Goal: Task Accomplishment & Management: Use online tool/utility

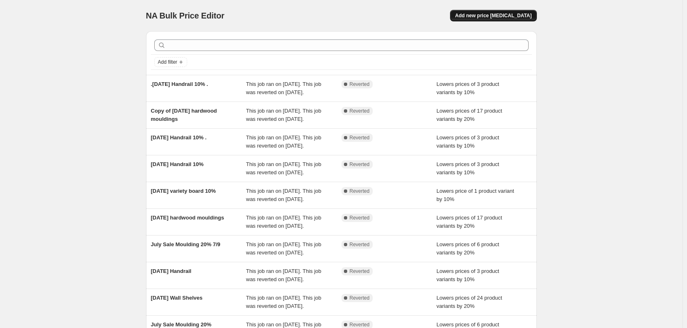
click at [511, 16] on span "Add new price change job" at bounding box center [493, 15] width 76 height 7
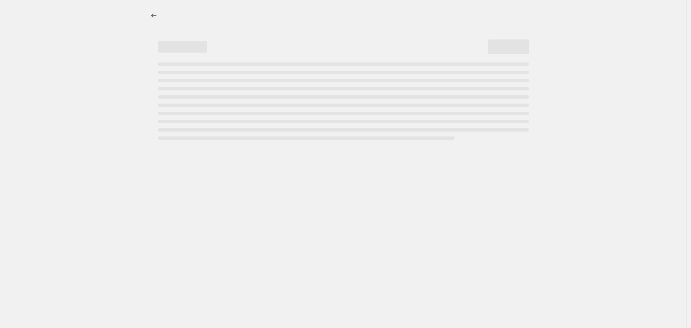
select select "percentage"
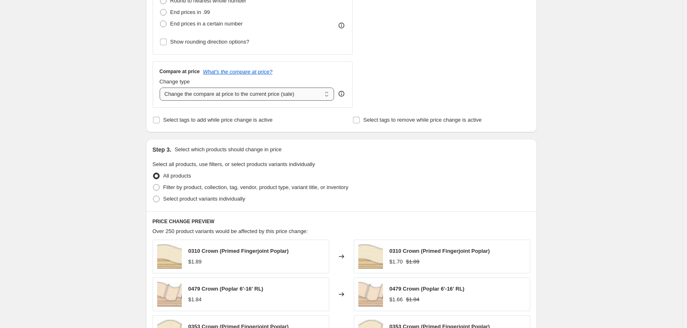
scroll to position [247, 0]
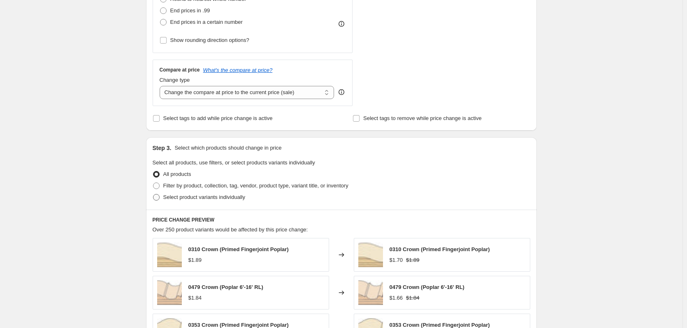
click at [158, 198] on span at bounding box center [156, 197] width 7 height 7
click at [153, 195] on input "Select product variants individually" at bounding box center [153, 194] width 0 height 0
radio input "true"
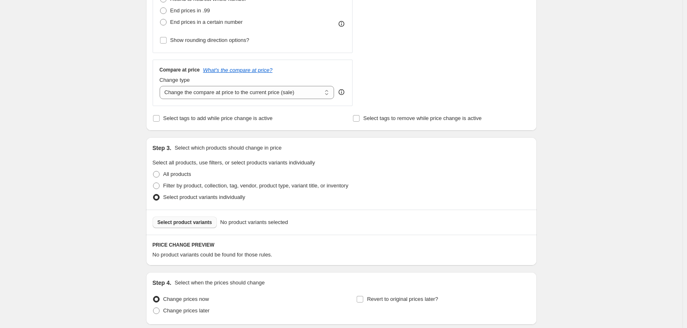
click at [190, 222] on span "Select product variants" at bounding box center [185, 222] width 55 height 7
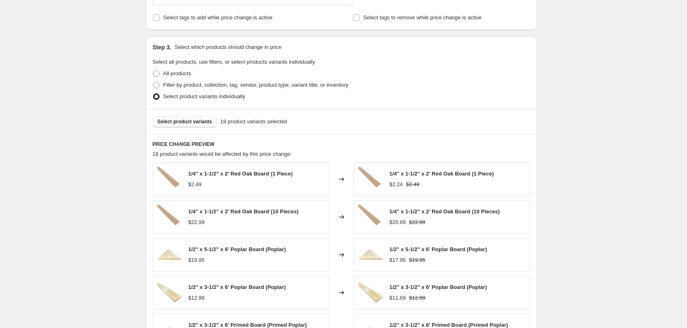
scroll to position [370, 0]
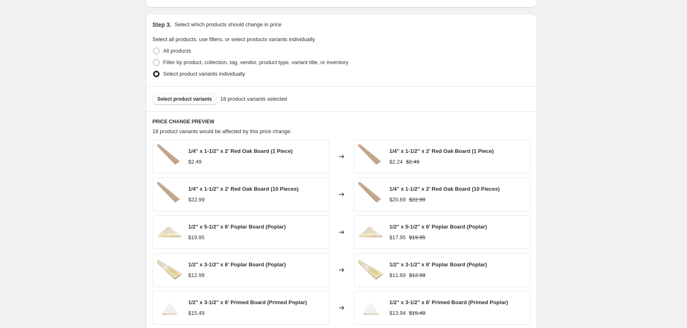
click at [190, 101] on span "Select product variants" at bounding box center [185, 99] width 55 height 7
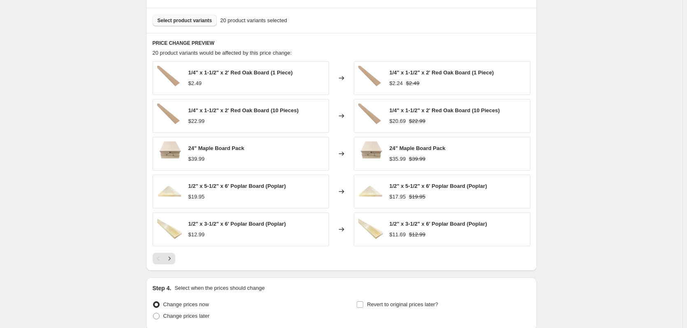
scroll to position [452, 0]
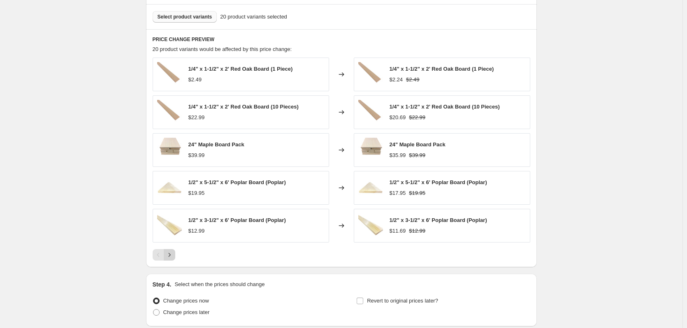
click at [174, 256] on icon "Next" at bounding box center [169, 255] width 8 height 8
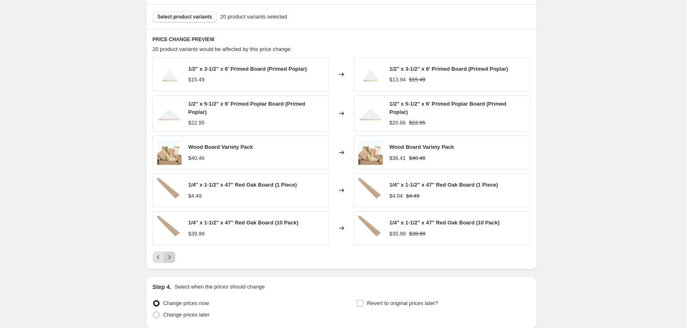
click at [174, 256] on icon "Next" at bounding box center [169, 257] width 8 height 8
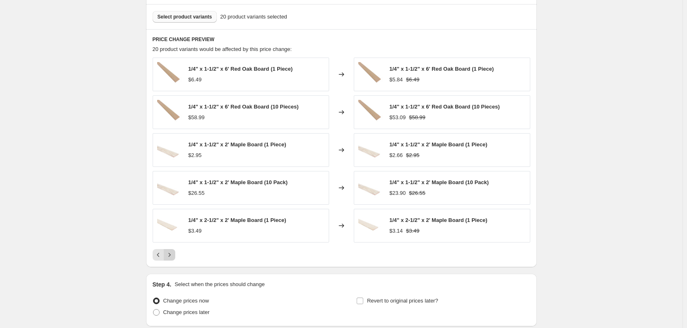
click at [174, 256] on icon "Next" at bounding box center [169, 255] width 8 height 8
click at [174, 256] on div "Pagination" at bounding box center [170, 255] width 12 height 12
click at [158, 259] on icon "Previous" at bounding box center [158, 255] width 8 height 8
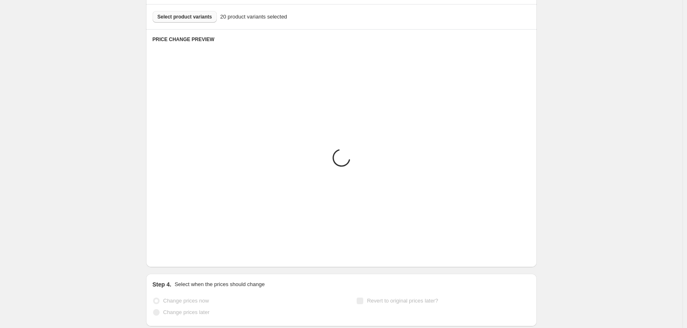
click at [158, 258] on icon "Previous" at bounding box center [158, 255] width 8 height 8
click at [158, 257] on icon "Previous" at bounding box center [158, 255] width 8 height 8
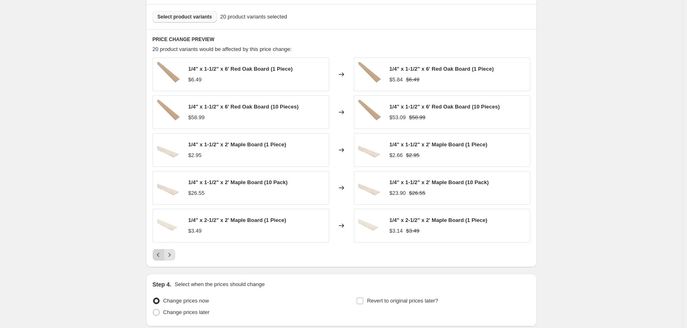
click at [158, 257] on icon "Previous" at bounding box center [158, 255] width 8 height 8
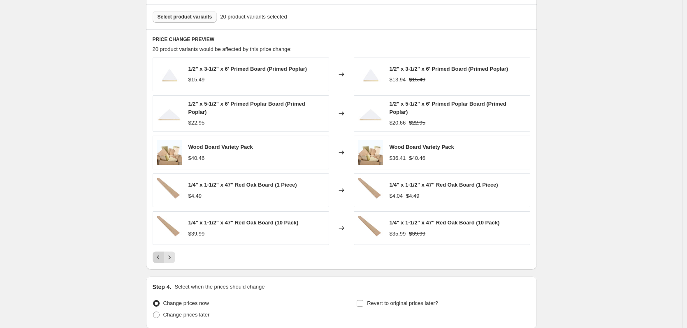
click at [158, 257] on icon "Previous" at bounding box center [158, 257] width 8 height 8
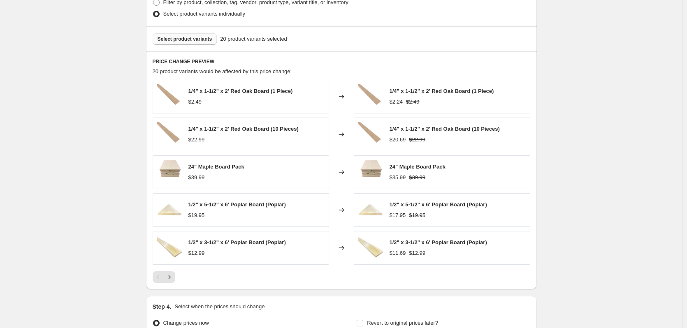
scroll to position [411, 0]
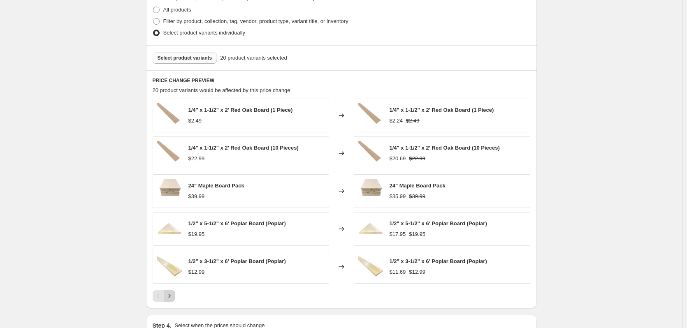
click at [174, 297] on icon "Next" at bounding box center [169, 296] width 8 height 8
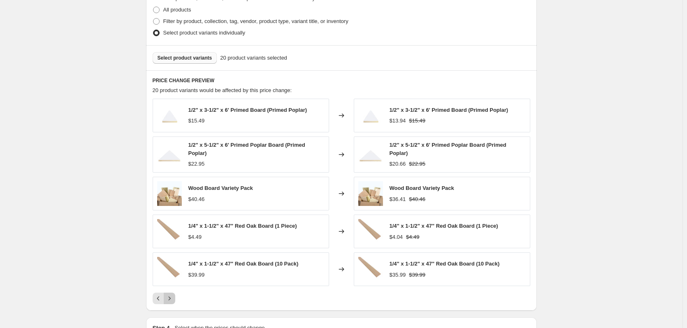
click at [174, 297] on icon "Next" at bounding box center [169, 298] width 8 height 8
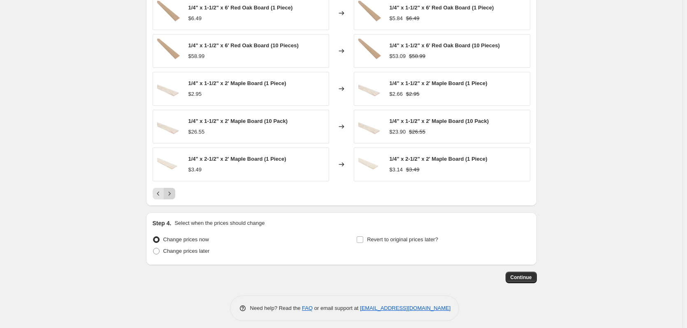
scroll to position [519, 0]
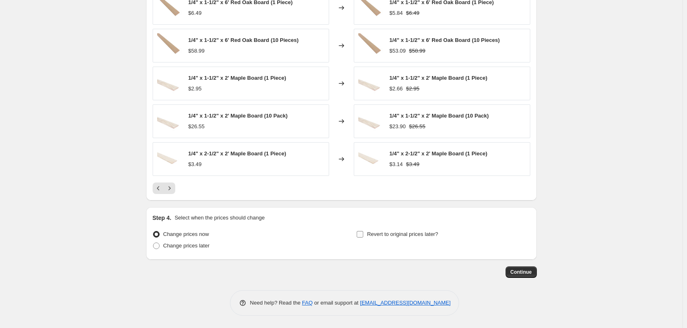
click at [363, 235] on input "Revert to original prices later?" at bounding box center [360, 234] width 7 height 7
checkbox input "true"
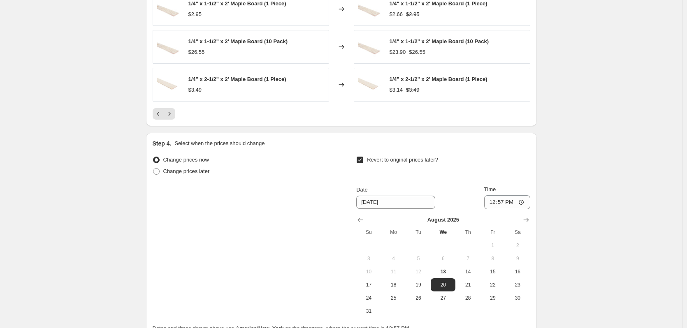
scroll to position [602, 0]
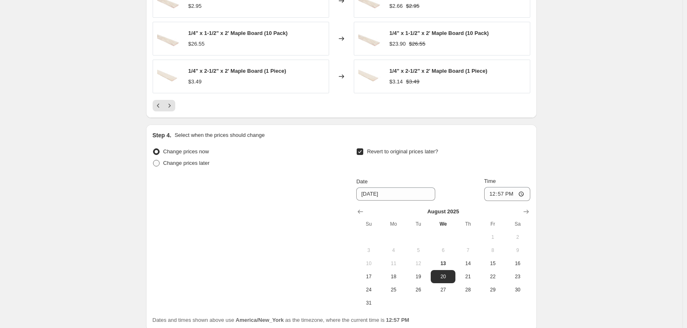
click at [160, 162] on span at bounding box center [156, 163] width 7 height 7
click at [153, 160] on input "Change prices later" at bounding box center [153, 160] width 0 height 0
radio input "true"
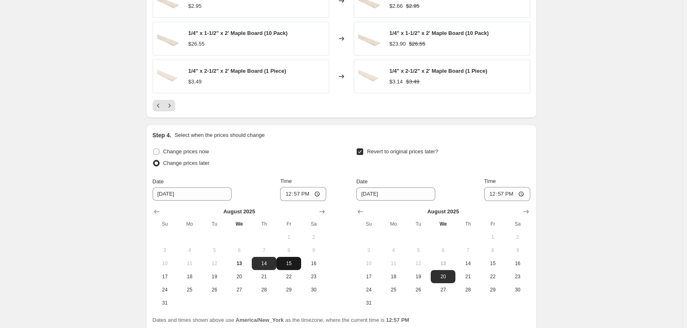
click at [297, 264] on span "15" at bounding box center [289, 263] width 18 height 7
type input "[DATE]"
click at [289, 195] on input "12:57" at bounding box center [303, 194] width 46 height 14
type input "07:30"
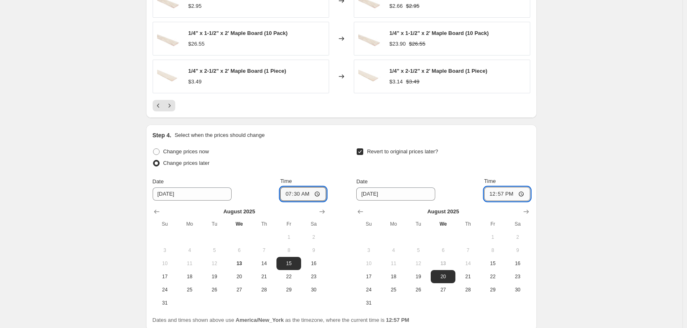
click at [497, 193] on input "12:57" at bounding box center [507, 194] width 46 height 14
type input "23:59"
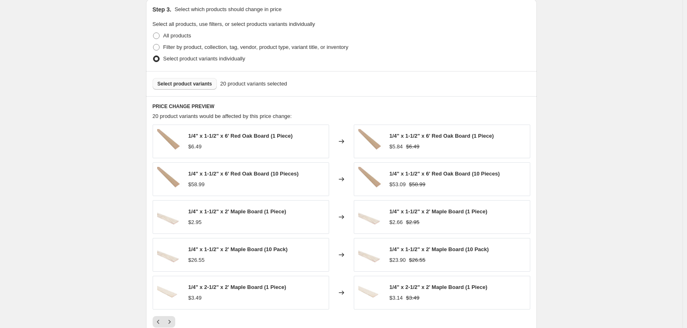
scroll to position [427, 0]
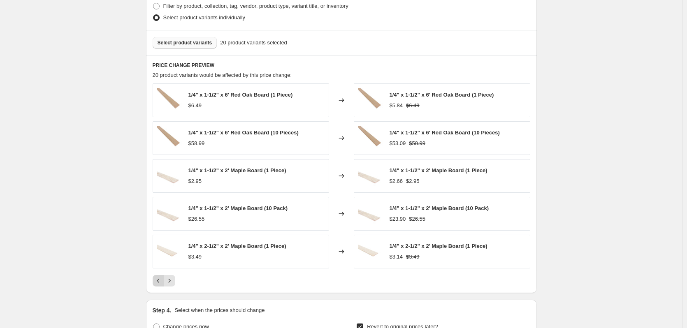
click at [162, 279] on icon "Previous" at bounding box center [158, 281] width 8 height 8
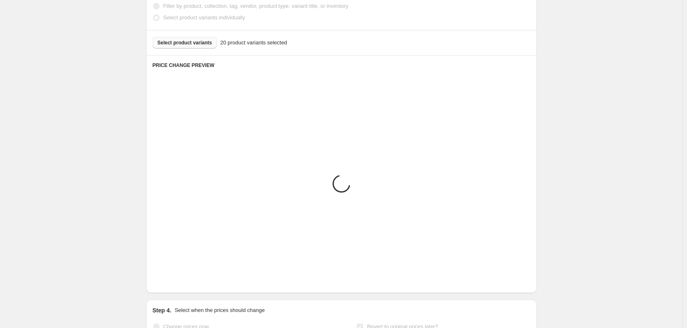
click at [162, 279] on icon "Previous" at bounding box center [158, 281] width 8 height 8
click at [161, 278] on icon "Previous" at bounding box center [158, 281] width 8 height 8
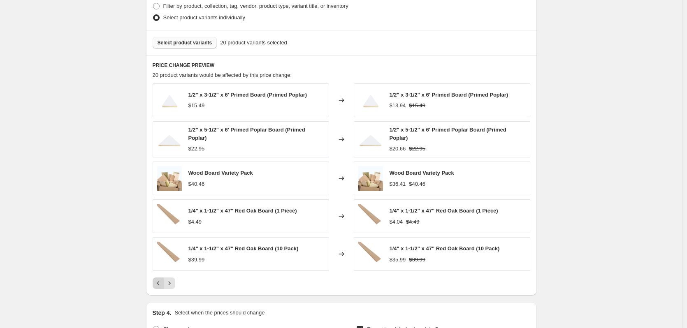
click at [158, 284] on icon "Previous" at bounding box center [158, 283] width 8 height 8
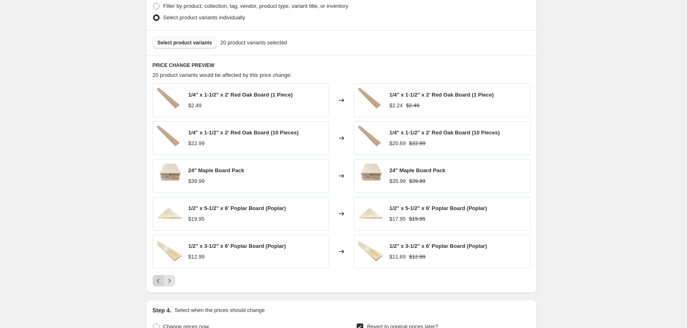
click at [158, 284] on div "Pagination" at bounding box center [159, 281] width 12 height 12
click at [174, 279] on icon "Next" at bounding box center [169, 281] width 8 height 8
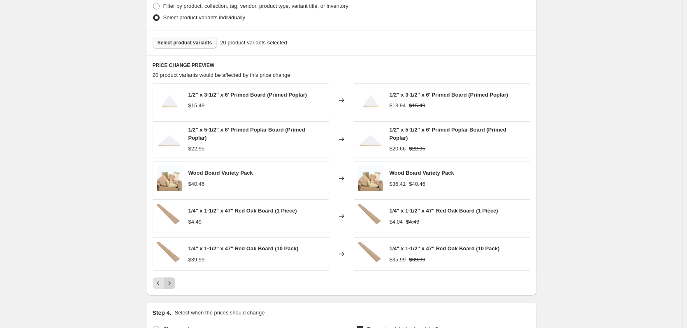
click at [174, 279] on button "Next" at bounding box center [170, 284] width 12 height 12
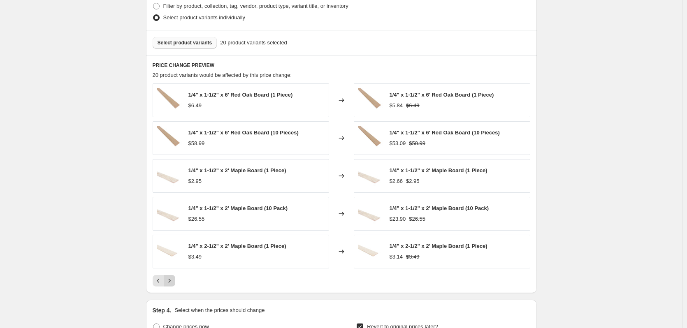
click at [174, 279] on icon "Next" at bounding box center [169, 281] width 8 height 8
click at [174, 279] on div "Pagination" at bounding box center [170, 281] width 12 height 12
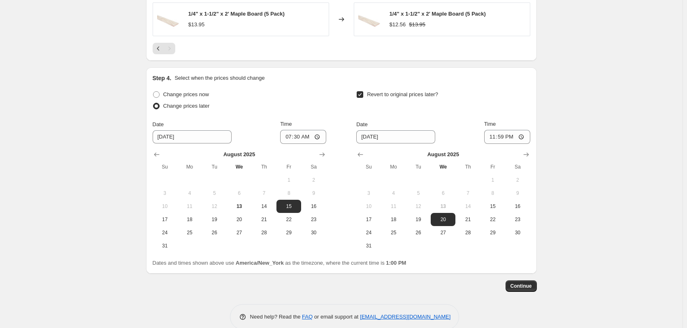
scroll to position [673, 0]
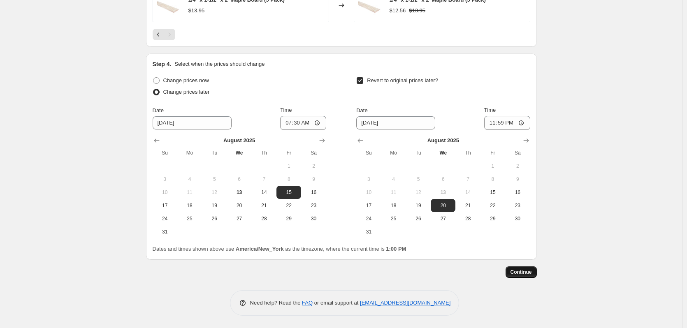
click at [517, 271] on span "Continue" at bounding box center [520, 272] width 21 height 7
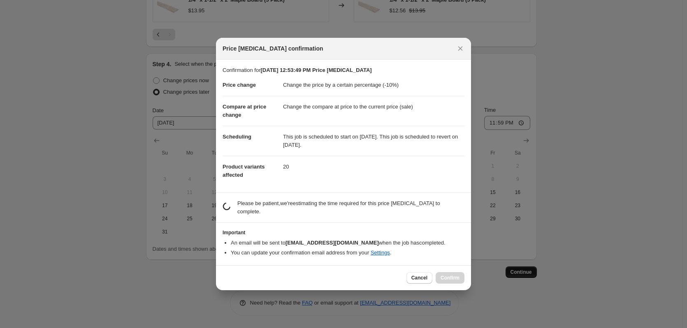
scroll to position [0, 0]
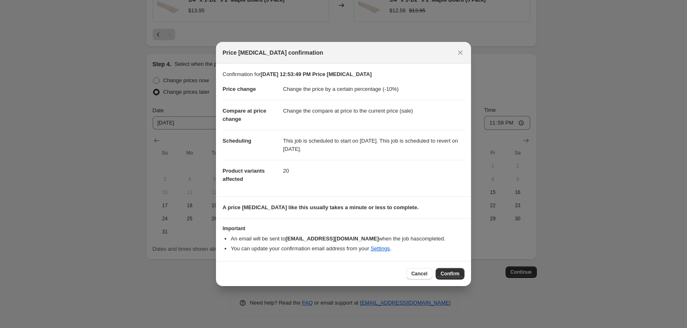
drag, startPoint x: 406, startPoint y: 49, endPoint x: 369, endPoint y: 71, distance: 42.3
click at [369, 71] on div "Price change job confirmation Confirmation for Aug 13, 2025, 12:53:49 PM Price …" at bounding box center [343, 164] width 255 height 244
click at [423, 271] on span "Cancel" at bounding box center [419, 274] width 16 height 7
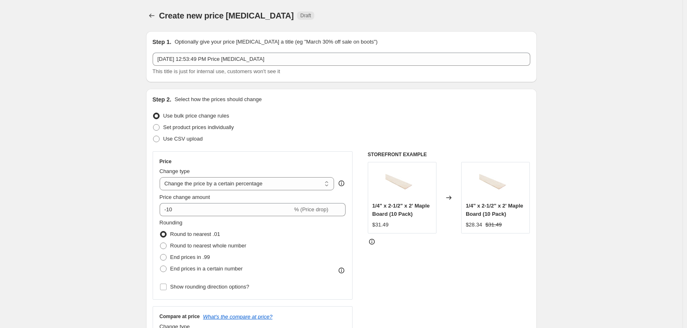
scroll to position [673, 0]
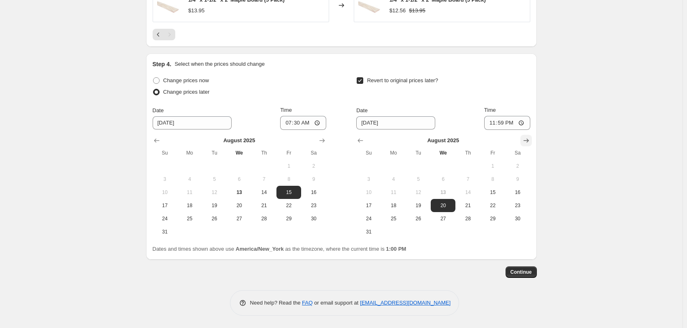
click at [530, 140] on icon "Show next month, September 2025" at bounding box center [526, 141] width 8 height 8
click at [398, 159] on th "Mo" at bounding box center [393, 152] width 25 height 13
click at [398, 163] on span "1" at bounding box center [394, 166] width 18 height 7
type input "[DATE]"
click at [524, 271] on span "Continue" at bounding box center [520, 272] width 21 height 7
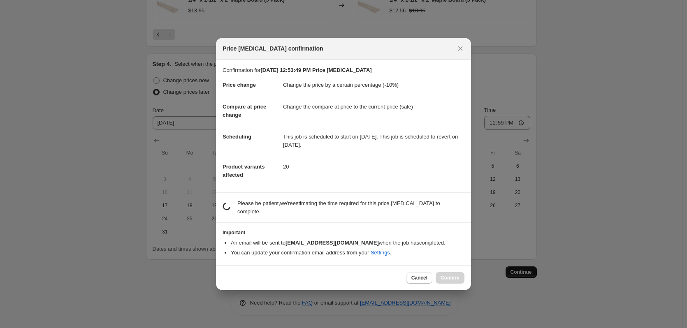
scroll to position [0, 0]
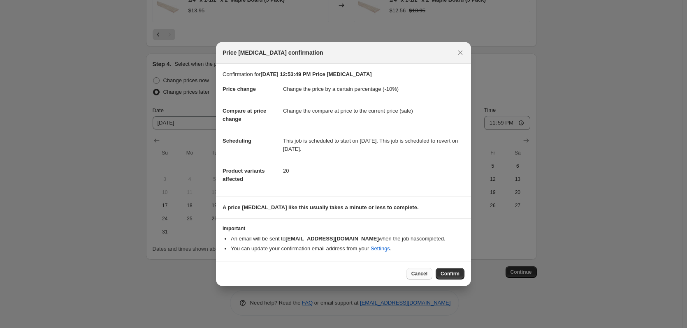
click at [422, 274] on span "Cancel" at bounding box center [419, 274] width 16 height 7
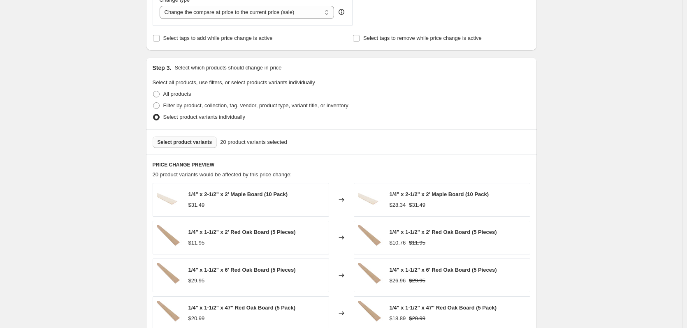
scroll to position [329, 0]
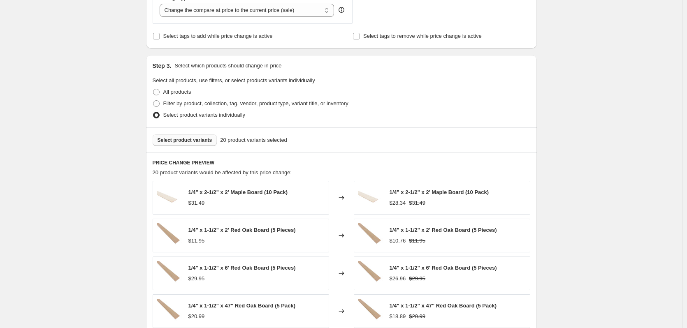
click at [197, 142] on span "Select product variants" at bounding box center [185, 140] width 55 height 7
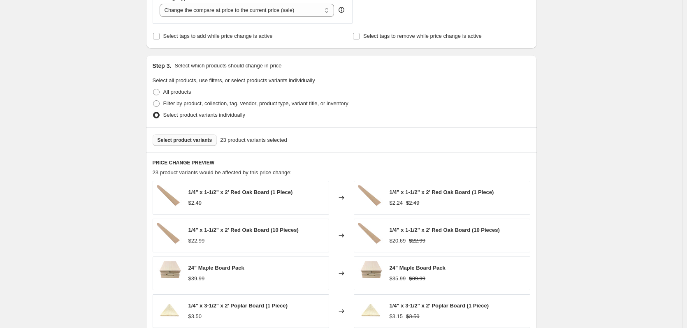
click at [190, 136] on button "Select product variants" at bounding box center [185, 140] width 65 height 12
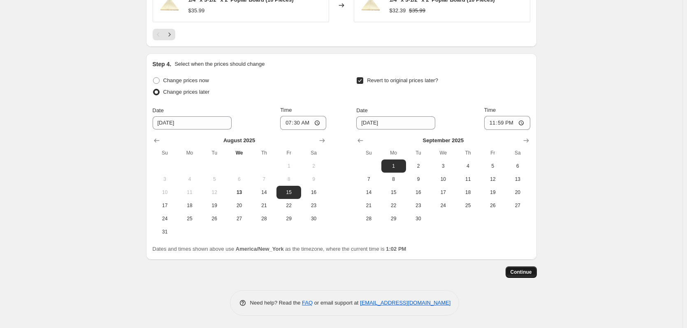
click at [516, 273] on span "Continue" at bounding box center [520, 272] width 21 height 7
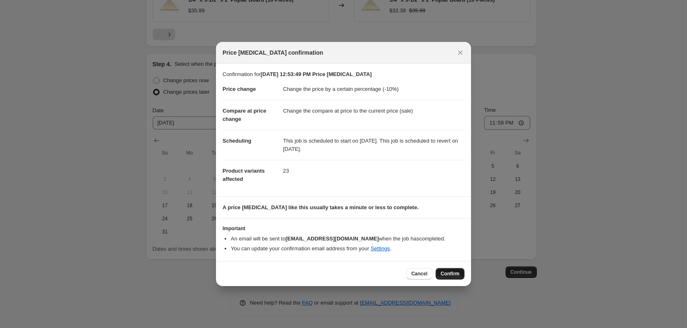
click at [456, 276] on span "Confirm" at bounding box center [449, 274] width 19 height 7
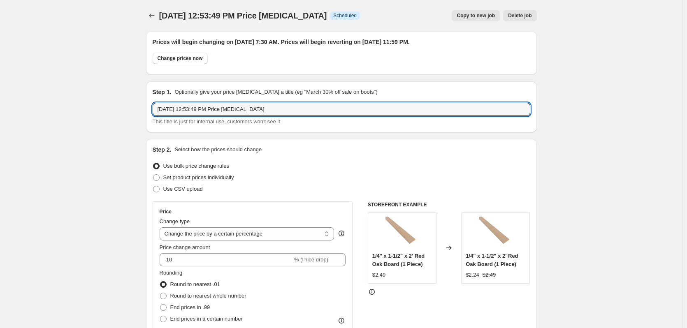
drag, startPoint x: 264, startPoint y: 108, endPoint x: 100, endPoint y: 111, distance: 163.7
type input "1"
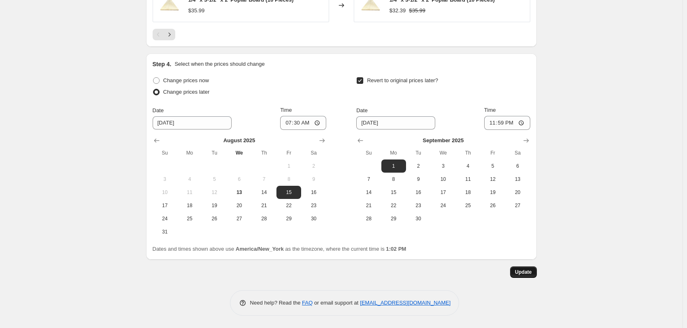
type input "Back2School10boards"
click at [525, 269] on span "Update" at bounding box center [523, 272] width 17 height 7
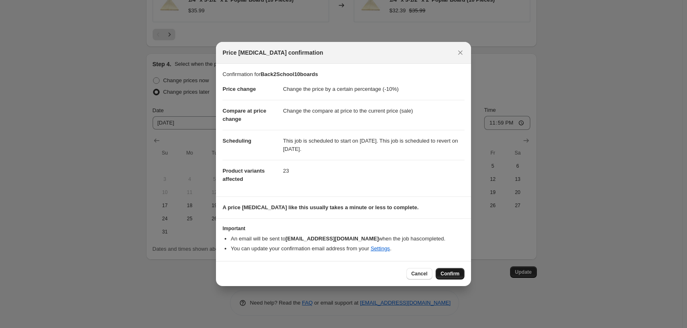
click at [448, 274] on span "Confirm" at bounding box center [449, 274] width 19 height 7
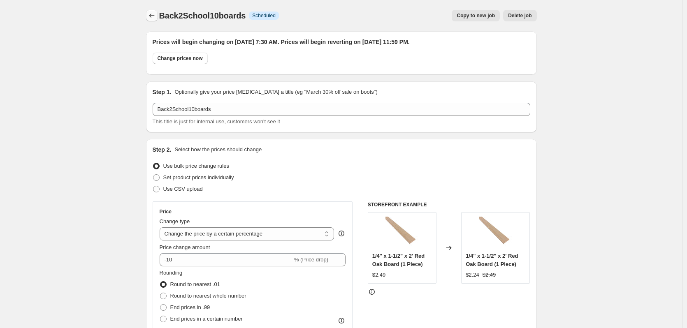
click at [153, 15] on icon "Price change jobs" at bounding box center [152, 16] width 8 height 8
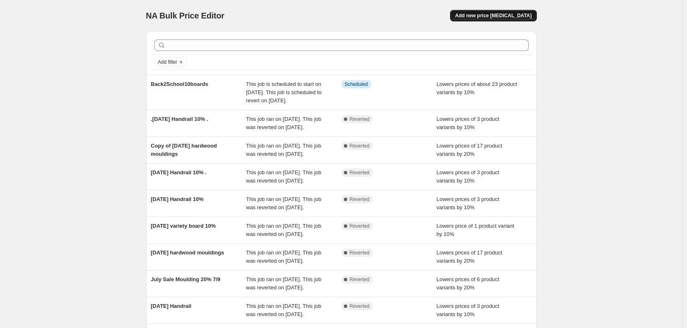
click at [506, 16] on span "Add new price [MEDICAL_DATA]" at bounding box center [493, 15] width 76 height 7
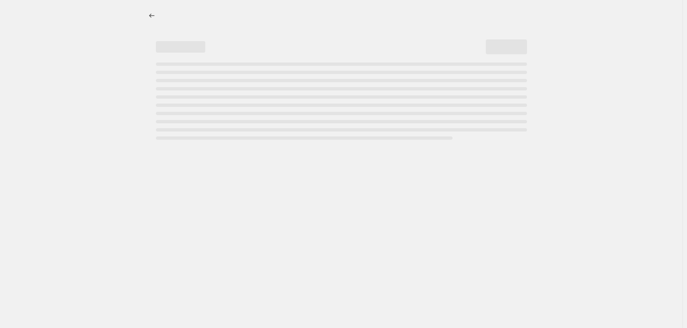
select select "percentage"
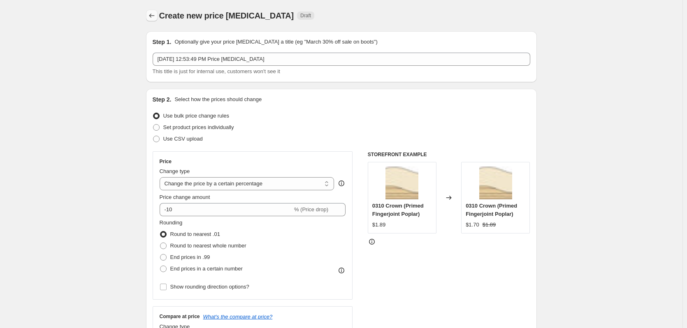
click at [152, 20] on button "Price change jobs" at bounding box center [152, 16] width 12 height 12
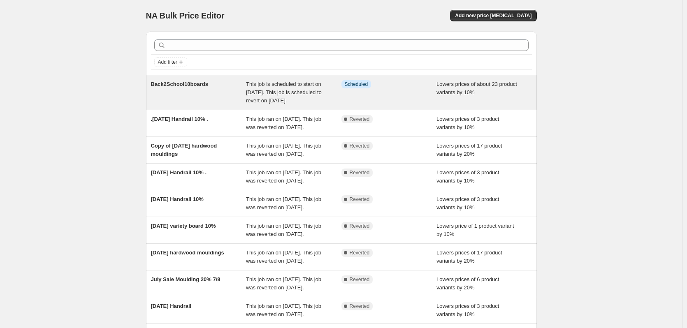
click at [407, 105] on div "Info Scheduled" at bounding box center [388, 92] width 95 height 25
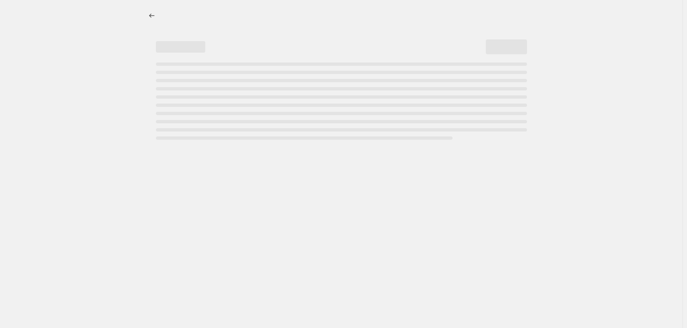
select select "percentage"
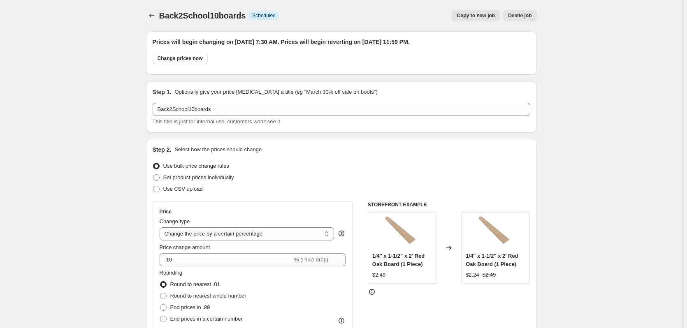
click at [474, 15] on span "Copy to new job" at bounding box center [476, 15] width 38 height 7
select select "percentage"
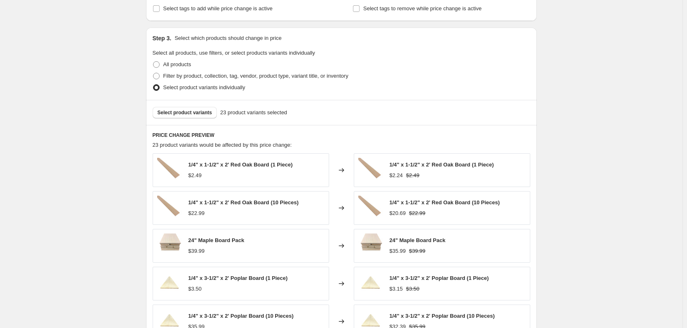
scroll to position [355, 0]
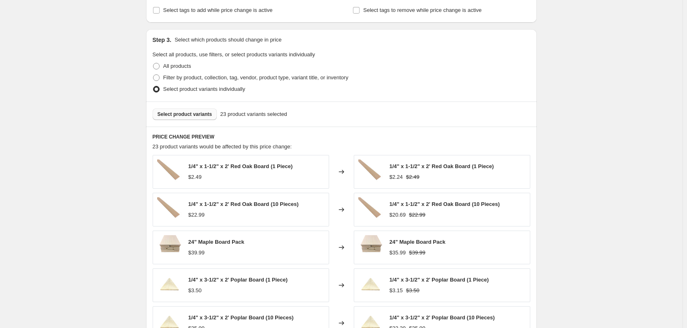
click at [187, 117] on span "Select product variants" at bounding box center [185, 114] width 55 height 7
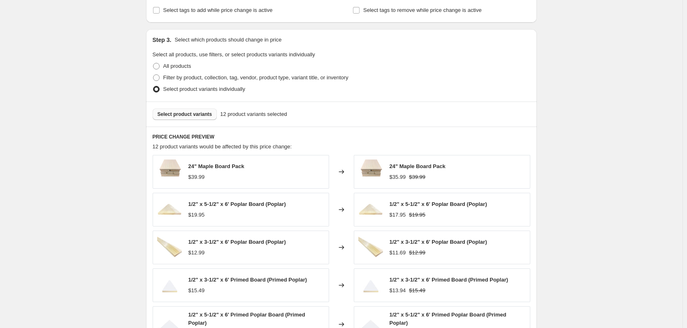
click at [176, 112] on span "Select product variants" at bounding box center [185, 114] width 55 height 7
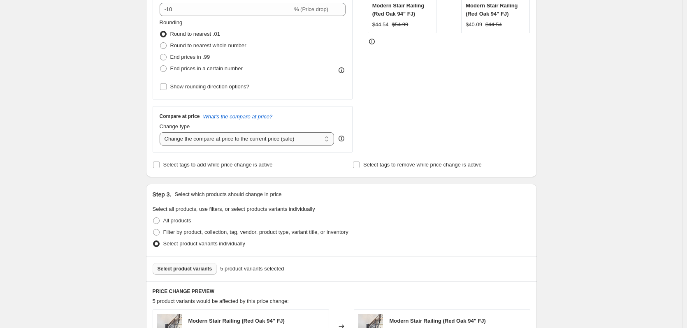
scroll to position [190, 0]
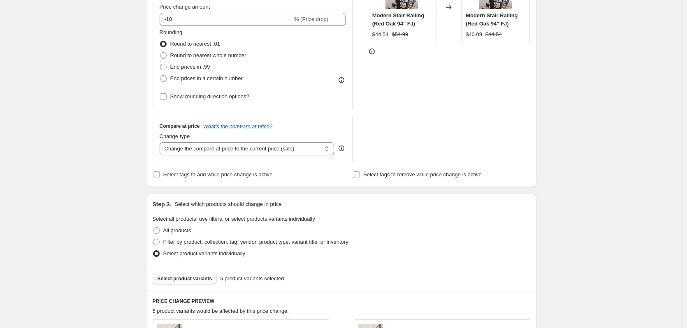
click at [184, 278] on span "Select product variants" at bounding box center [185, 279] width 55 height 7
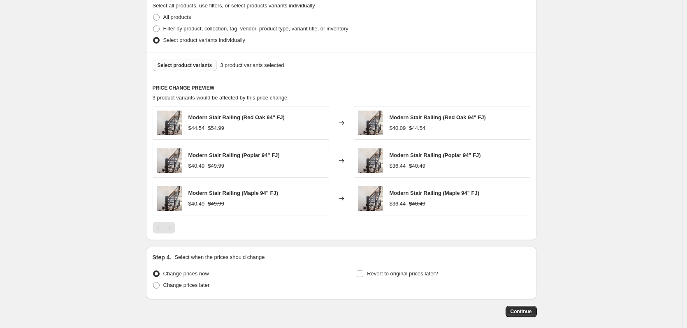
scroll to position [0, 0]
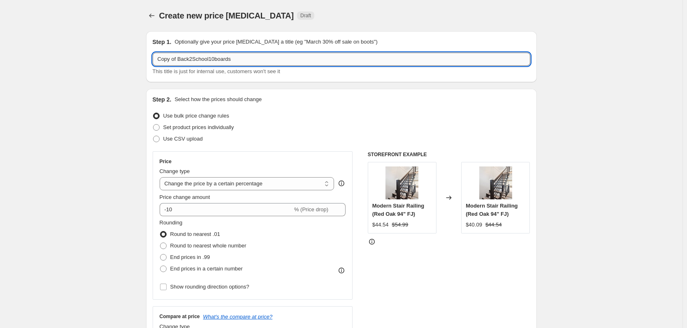
drag, startPoint x: 232, startPoint y: 60, endPoint x: 215, endPoint y: 60, distance: 16.9
click at [215, 60] on input "Copy of Back2School10boards" at bounding box center [342, 59] width 378 height 13
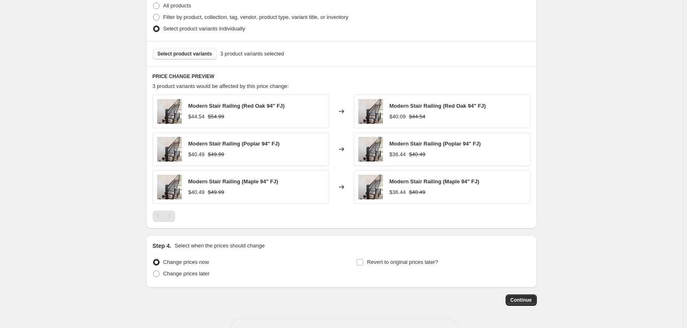
scroll to position [444, 0]
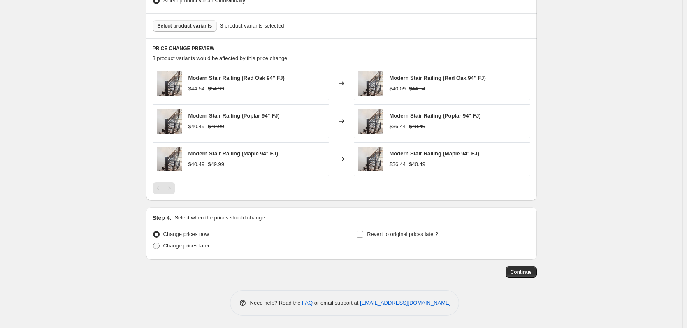
type input "Copy of Back2School10handrail"
click at [185, 248] on span "Change prices later" at bounding box center [186, 246] width 46 height 6
click at [153, 243] on input "Change prices later" at bounding box center [153, 243] width 0 height 0
radio input "true"
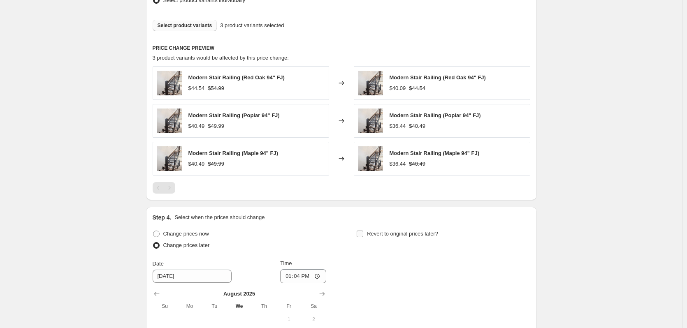
click at [385, 234] on span "Revert to original prices later?" at bounding box center [402, 234] width 71 height 6
click at [363, 234] on input "Revert to original prices later?" at bounding box center [360, 234] width 7 height 7
checkbox input "true"
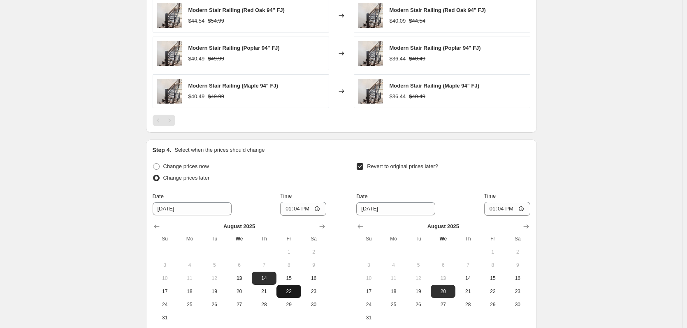
scroll to position [526, 0]
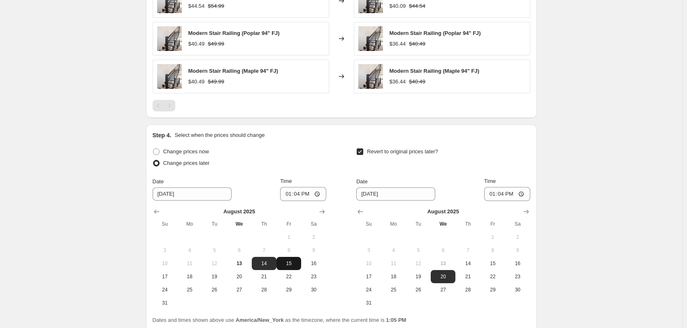
click at [297, 264] on span "15" at bounding box center [289, 263] width 18 height 7
type input "[DATE]"
click at [286, 195] on input "13:04" at bounding box center [303, 194] width 46 height 14
type input "07:30"
click at [526, 211] on icon "Show next month, September 2025" at bounding box center [526, 212] width 8 height 8
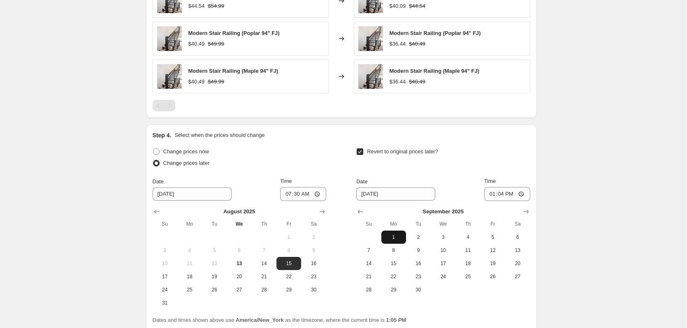
click at [400, 233] on button "1" at bounding box center [393, 237] width 25 height 13
type input "[DATE]"
click at [491, 195] on input "13:04" at bounding box center [507, 194] width 46 height 14
click at [500, 194] on input "23:04" at bounding box center [507, 194] width 46 height 14
type input "23:59"
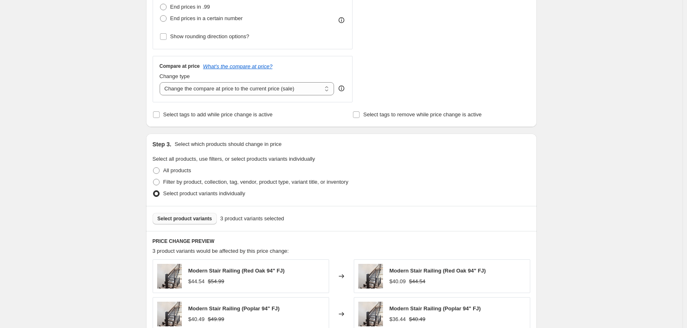
scroll to position [238, 0]
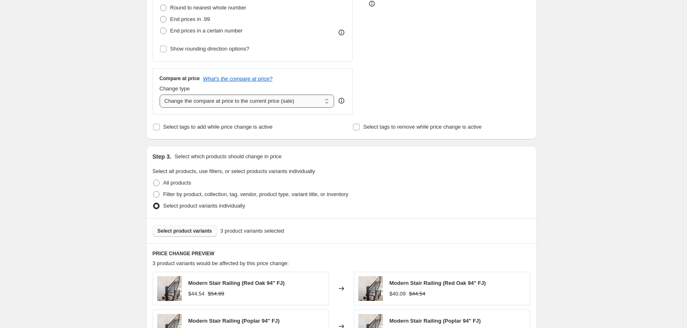
click at [267, 97] on select "Change the compare at price to the current price (sale) Change the compare at p…" at bounding box center [247, 101] width 175 height 13
select select "no_change"
click at [161, 95] on select "Change the compare at price to the current price (sale) Change the compare at p…" at bounding box center [247, 101] width 175 height 13
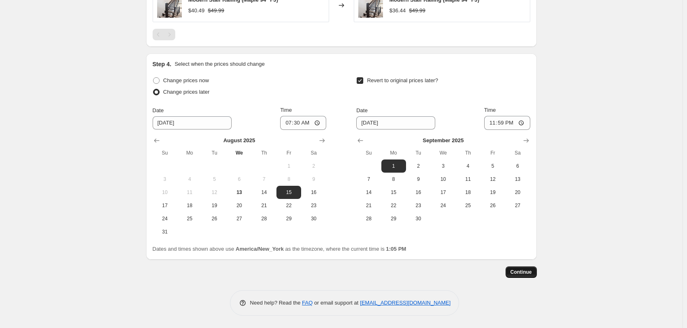
click at [516, 269] on span "Continue" at bounding box center [520, 272] width 21 height 7
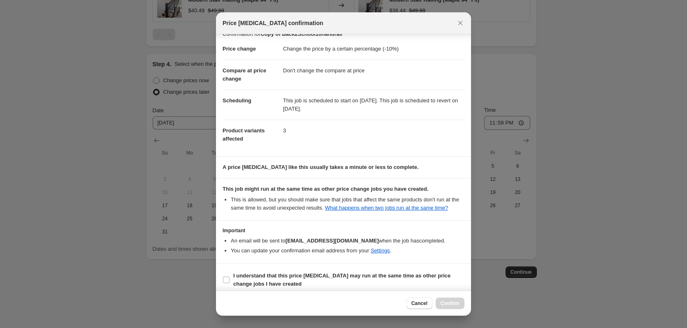
scroll to position [16, 0]
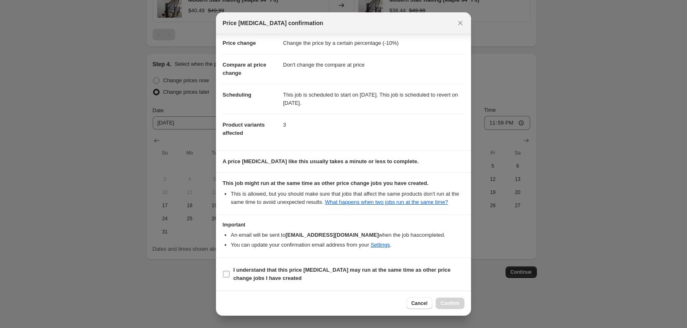
click at [233, 273] on label "I understand that this price [MEDICAL_DATA] may run at the same time as other p…" at bounding box center [344, 274] width 242 height 20
click at [229, 273] on input "I understand that this price [MEDICAL_DATA] may run at the same time as other p…" at bounding box center [226, 274] width 7 height 7
checkbox input "true"
click at [450, 300] on button "Confirm" at bounding box center [450, 304] width 29 height 12
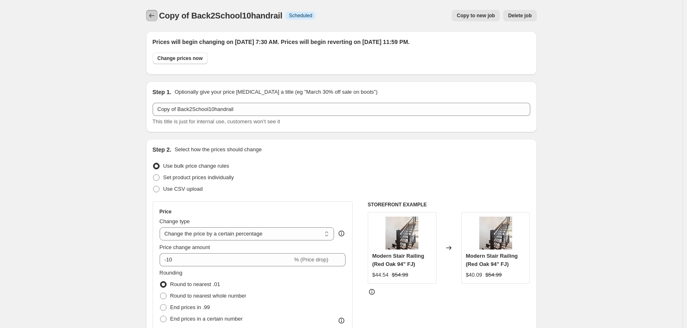
click at [153, 10] on button "Price change jobs" at bounding box center [152, 16] width 12 height 12
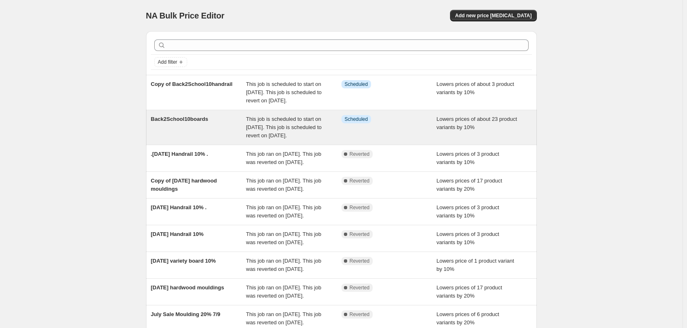
click at [406, 138] on div "Info Scheduled" at bounding box center [388, 127] width 95 height 25
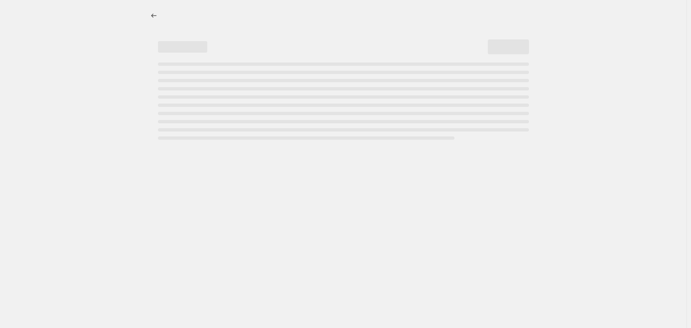
select select "percentage"
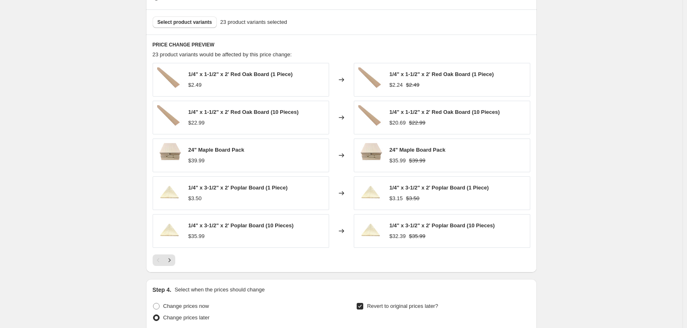
scroll to position [353, 0]
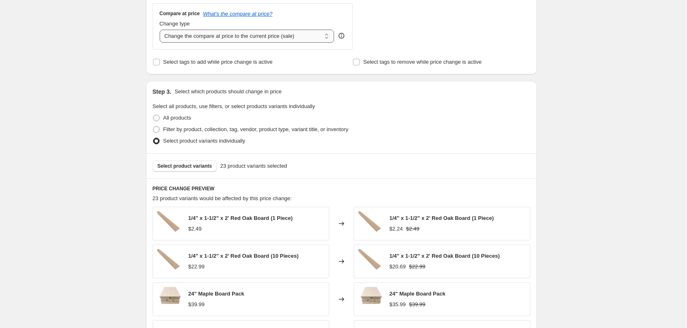
click at [279, 38] on select "Change the compare at price to the current price (sale) Change the compare at p…" at bounding box center [247, 36] width 175 height 13
select select "no_change"
click at [161, 30] on select "Change the compare at price to the current price (sale) Change the compare at p…" at bounding box center [247, 36] width 175 height 13
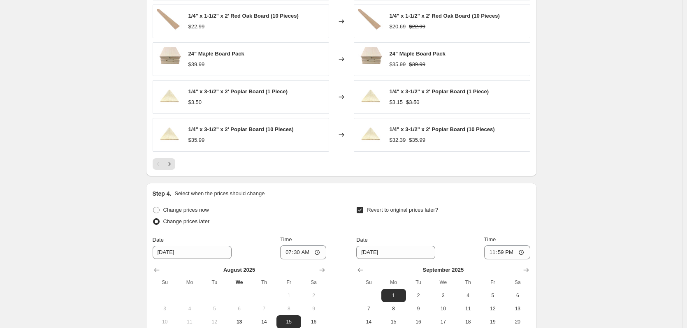
scroll to position [723, 0]
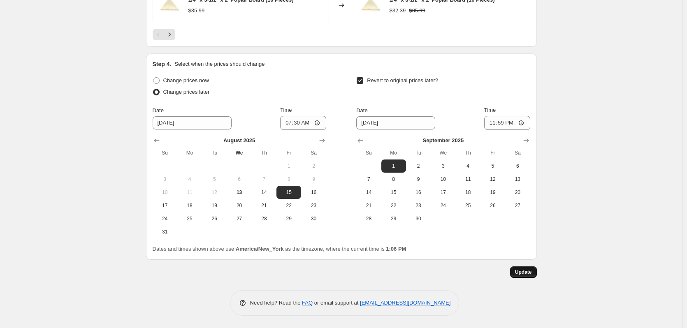
click at [520, 269] on span "Update" at bounding box center [523, 272] width 17 height 7
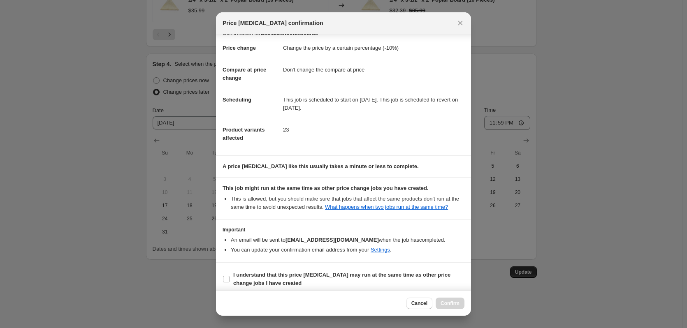
scroll to position [16, 0]
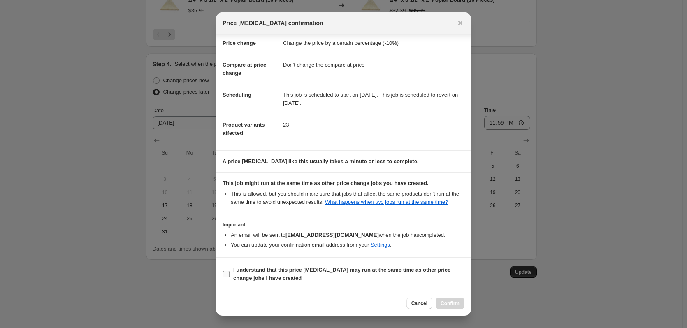
click at [235, 279] on b "I understand that this price [MEDICAL_DATA] may run at the same time as other p…" at bounding box center [341, 274] width 217 height 14
click at [229, 278] on input "I understand that this price [MEDICAL_DATA] may run at the same time as other p…" at bounding box center [226, 274] width 7 height 7
checkbox input "true"
click at [452, 307] on button "Confirm" at bounding box center [450, 304] width 29 height 12
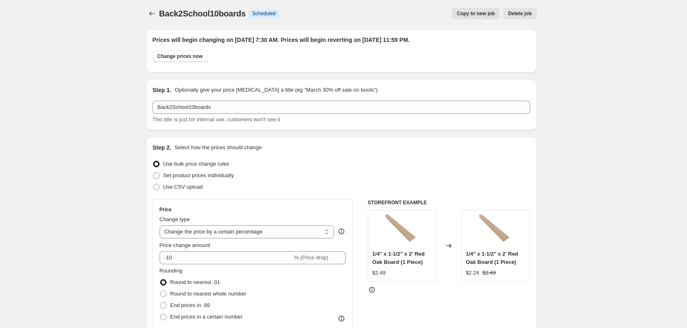
scroll to position [0, 0]
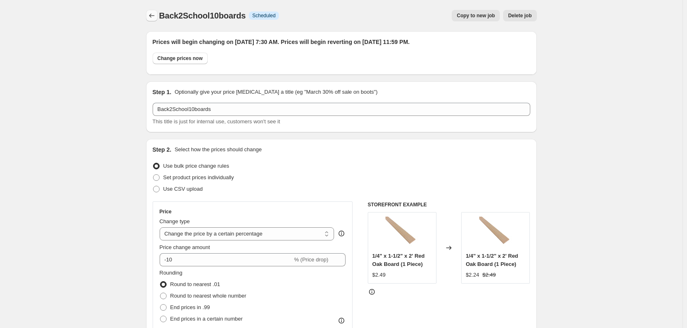
click at [153, 15] on icon "Price change jobs" at bounding box center [152, 16] width 8 height 8
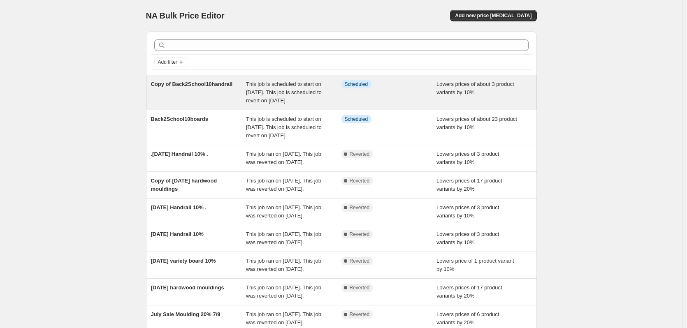
click at [264, 95] on span "This job is scheduled to start on [DATE]. This job is scheduled to revert on [D…" at bounding box center [284, 92] width 76 height 23
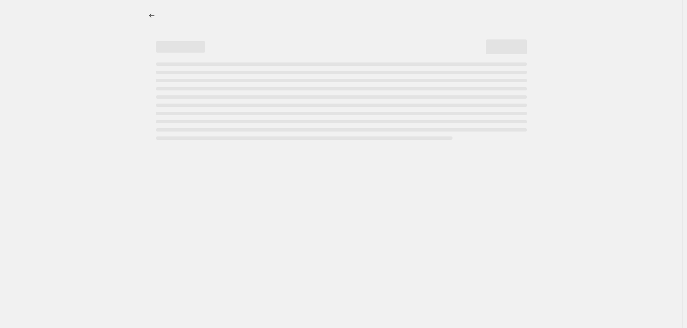
select select "percentage"
select select "no_change"
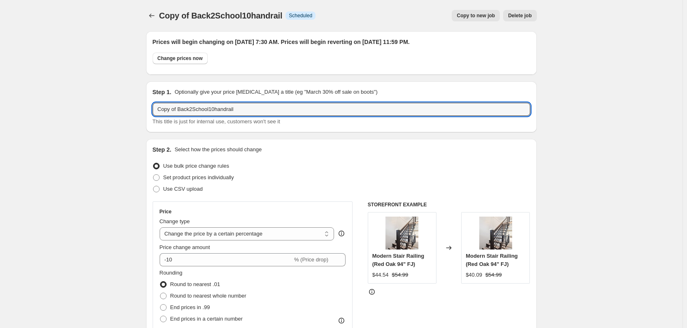
drag, startPoint x: 178, startPoint y: 109, endPoint x: 149, endPoint y: 109, distance: 28.8
click at [149, 109] on div "Step 1. Optionally give your price change job a title (eg "March 30% off sale o…" at bounding box center [341, 106] width 391 height 51
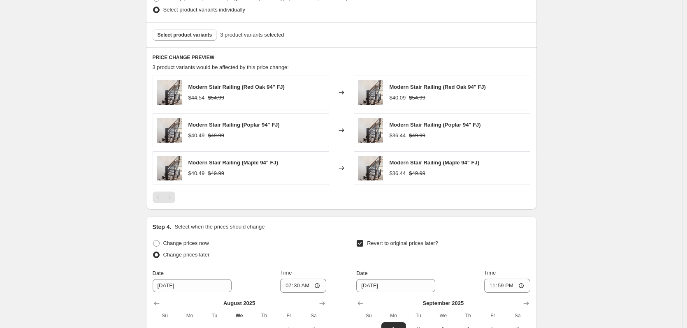
scroll to position [648, 0]
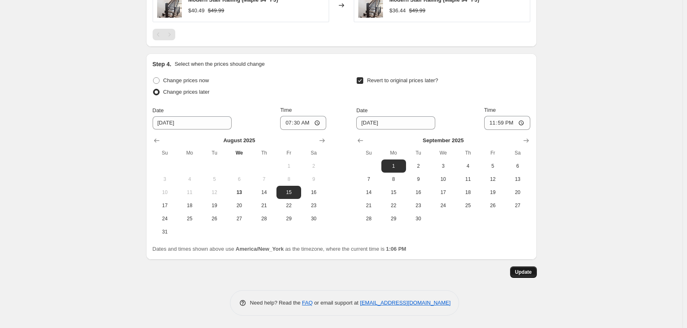
type input "Back2School10handrail"
click at [529, 271] on span "Update" at bounding box center [523, 272] width 17 height 7
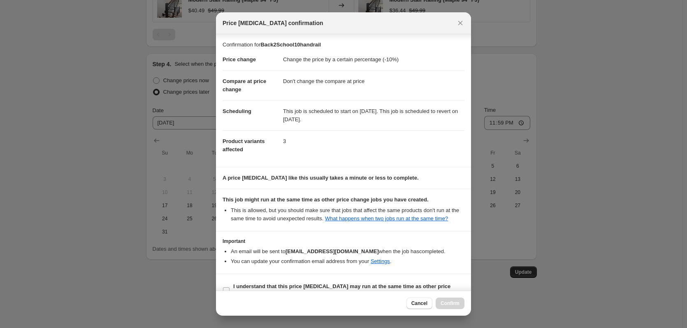
scroll to position [16, 0]
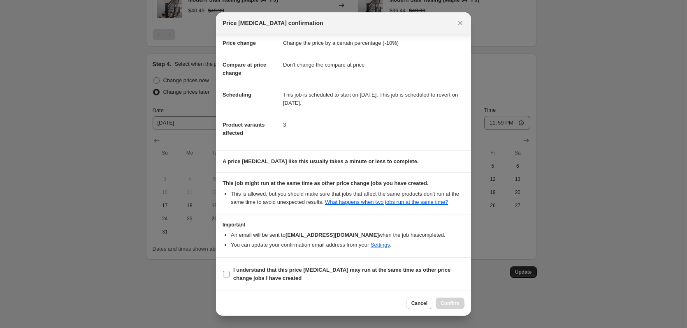
click at [248, 271] on b "I understand that this price [MEDICAL_DATA] may run at the same time as other p…" at bounding box center [341, 274] width 217 height 14
click at [229, 271] on input "I understand that this price [MEDICAL_DATA] may run at the same time as other p…" at bounding box center [226, 274] width 7 height 7
checkbox input "true"
click at [456, 304] on span "Confirm" at bounding box center [449, 303] width 19 height 7
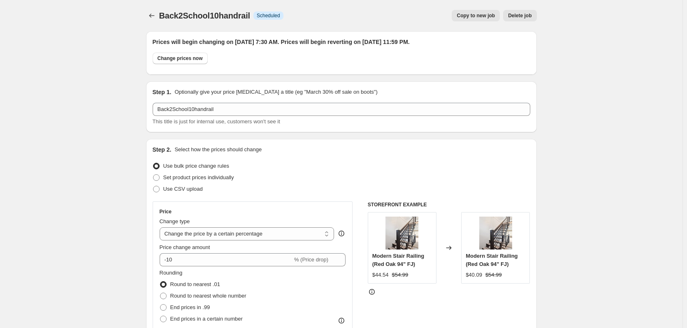
scroll to position [648, 0]
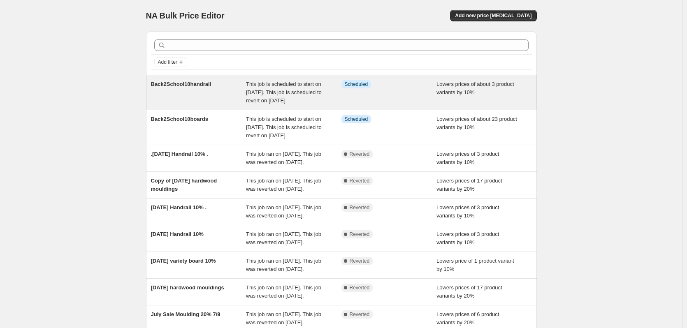
click at [223, 98] on div "Back2School10handrail" at bounding box center [198, 92] width 95 height 25
select select "percentage"
select select "no_change"
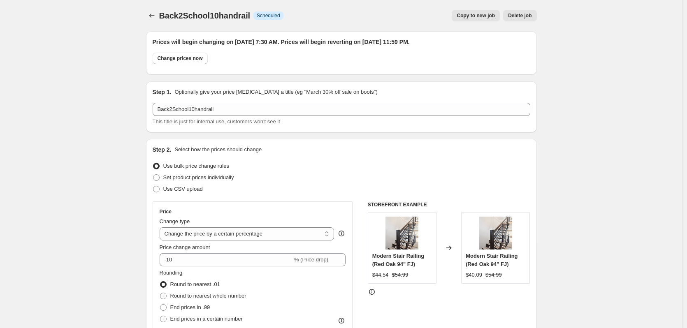
click at [486, 13] on span "Copy to new job" at bounding box center [476, 15] width 38 height 7
select select "percentage"
select select "no_change"
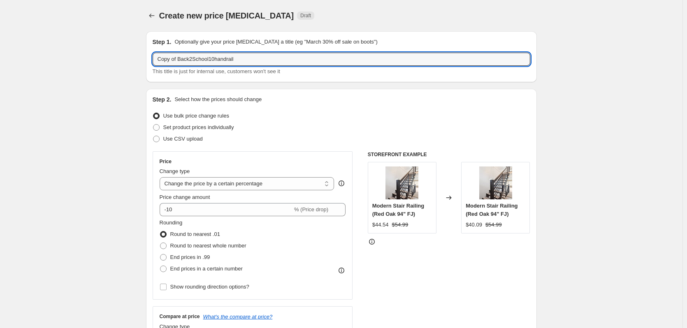
drag, startPoint x: 179, startPoint y: 60, endPoint x: 117, endPoint y: 57, distance: 62.2
drag, startPoint x: 219, startPoint y: 58, endPoint x: 194, endPoint y: 58, distance: 24.7
click at [194, 58] on input "Back2School10handrail" at bounding box center [342, 59] width 378 height 13
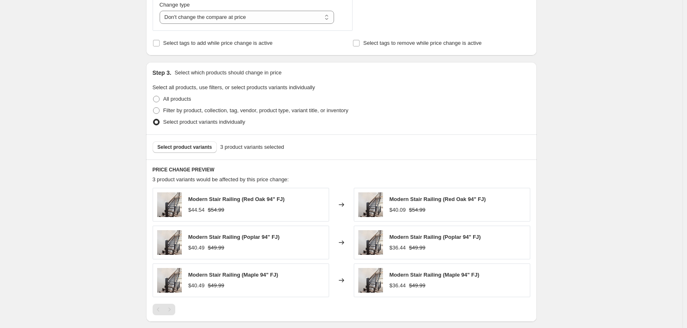
scroll to position [329, 0]
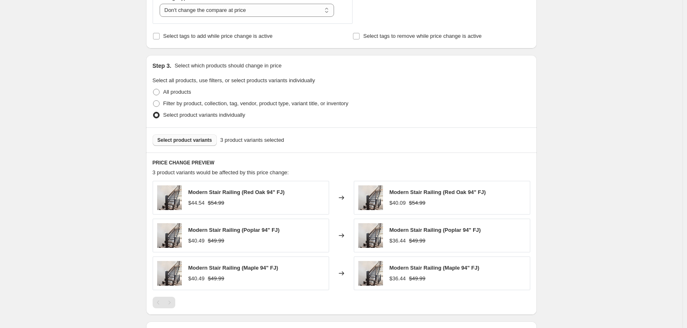
type input "Back2School10kits"
click at [191, 142] on span "Select product variants" at bounding box center [185, 140] width 55 height 7
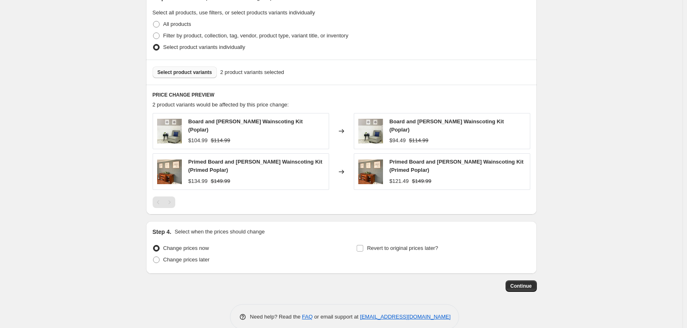
scroll to position [408, 0]
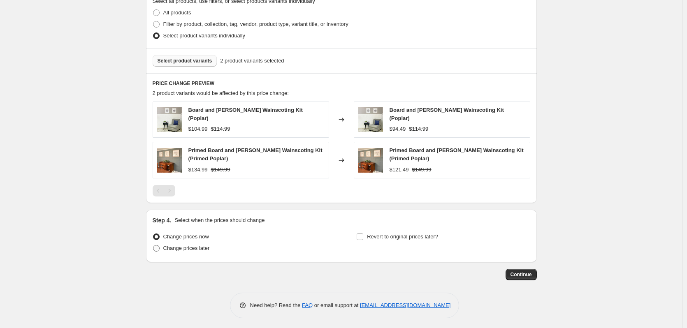
click at [169, 245] on span "Change prices later" at bounding box center [186, 248] width 46 height 6
click at [153, 245] on input "Change prices later" at bounding box center [153, 245] width 0 height 0
radio input "true"
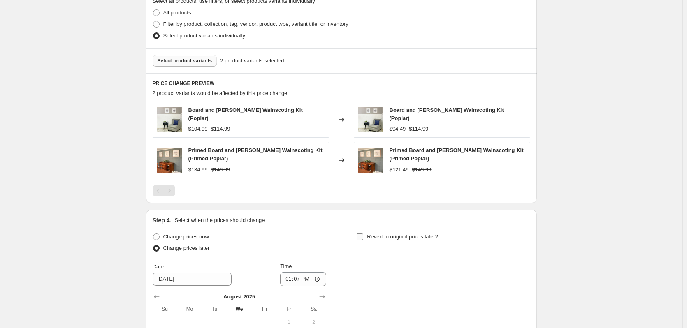
click at [370, 234] on span "Revert to original prices later?" at bounding box center [402, 237] width 71 height 6
click at [363, 234] on input "Revert to original prices later?" at bounding box center [360, 237] width 7 height 7
checkbox input "true"
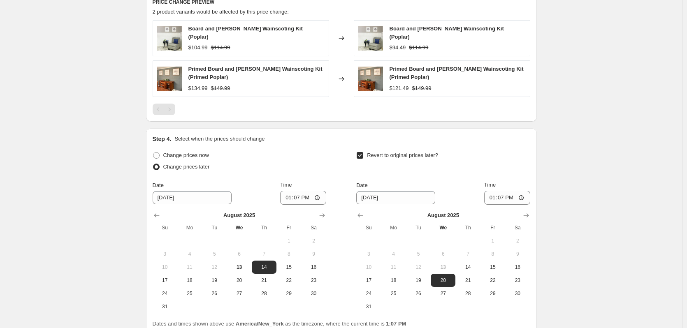
scroll to position [491, 0]
click at [298, 266] on span "15" at bounding box center [289, 266] width 18 height 7
type input "[DATE]"
click at [527, 214] on icon "Show next month, September 2025" at bounding box center [526, 215] width 8 height 8
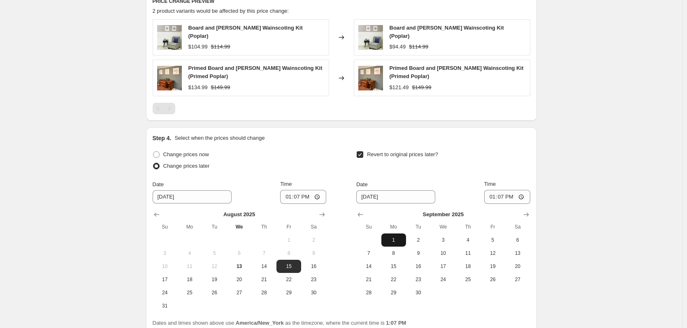
click at [403, 239] on span "1" at bounding box center [394, 240] width 18 height 7
type input "[DATE]"
click at [290, 193] on input "13:07" at bounding box center [303, 197] width 46 height 14
type input "07:30"
click at [407, 197] on input "[DATE]" at bounding box center [395, 196] width 79 height 13
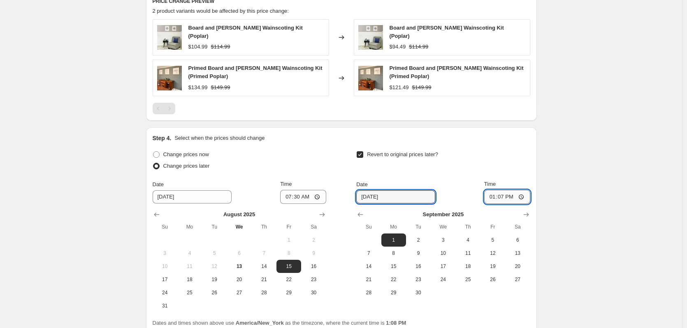
click at [490, 193] on input "13:07" at bounding box center [507, 197] width 46 height 14
type input "23:59"
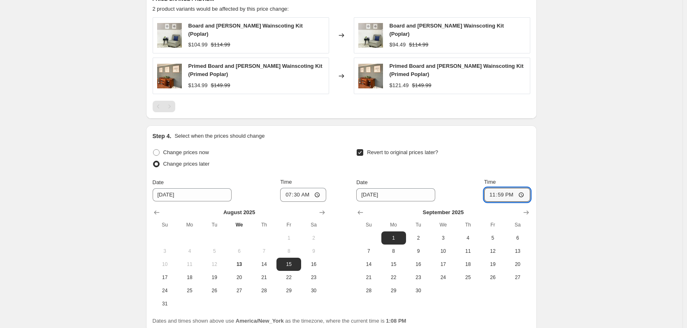
scroll to position [562, 0]
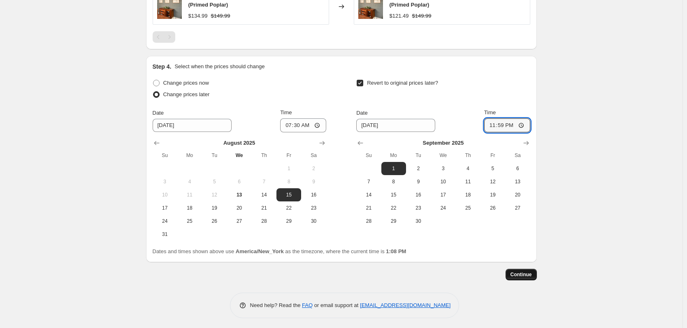
click at [514, 273] on span "Continue" at bounding box center [520, 274] width 21 height 7
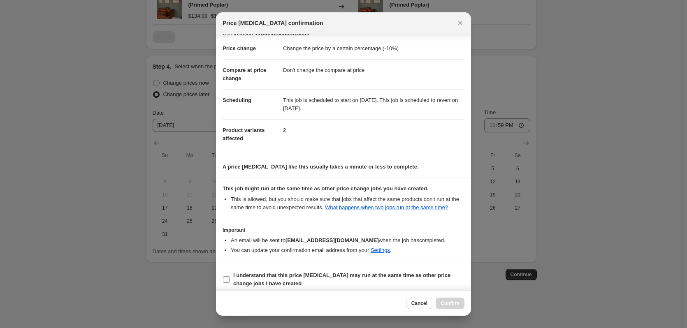
scroll to position [16, 0]
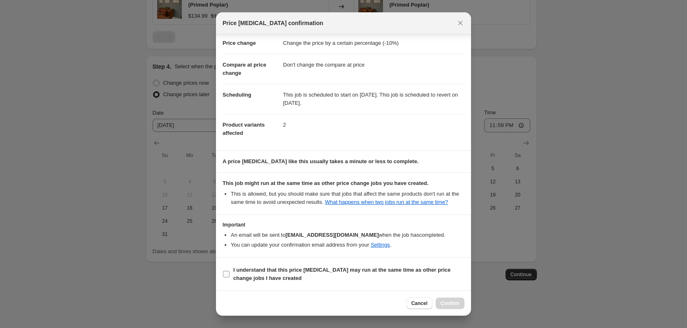
click at [264, 278] on b "I understand that this price [MEDICAL_DATA] may run at the same time as other p…" at bounding box center [341, 274] width 217 height 14
click at [229, 278] on input "I understand that this price [MEDICAL_DATA] may run at the same time as other p…" at bounding box center [226, 274] width 7 height 7
checkbox input "true"
click at [447, 306] on span "Confirm" at bounding box center [449, 303] width 19 height 7
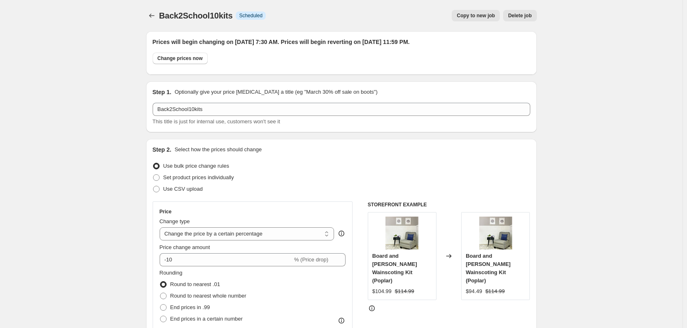
click at [490, 15] on span "Copy to new job" at bounding box center [476, 15] width 38 height 7
select select "percentage"
select select "no_change"
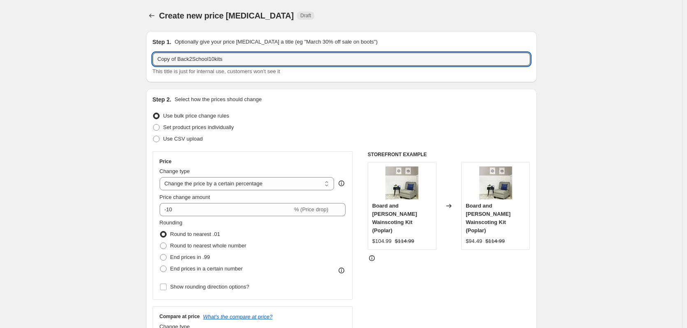
drag, startPoint x: 178, startPoint y: 61, endPoint x: 142, endPoint y: 58, distance: 35.9
click at [246, 60] on input "Back2School10kits" at bounding box center [342, 59] width 378 height 13
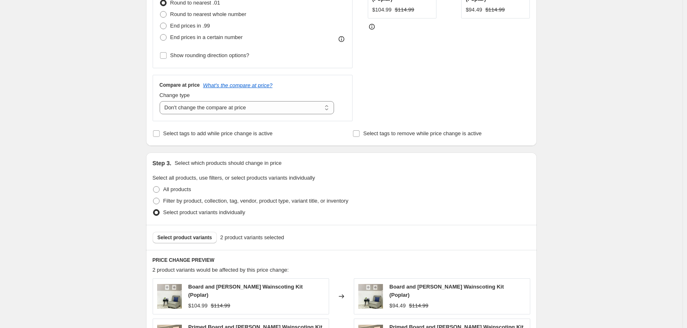
scroll to position [247, 0]
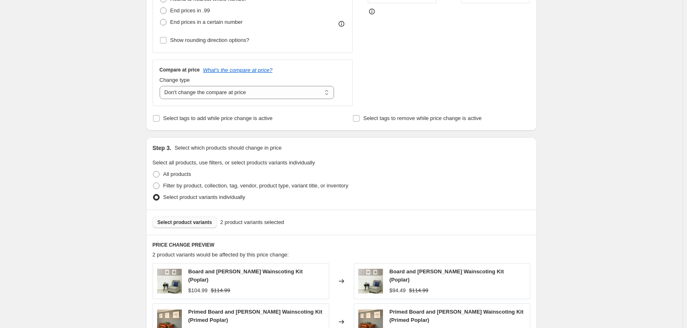
type input "Back2School20slat"
click at [191, 222] on span "Select product variants" at bounding box center [185, 222] width 55 height 7
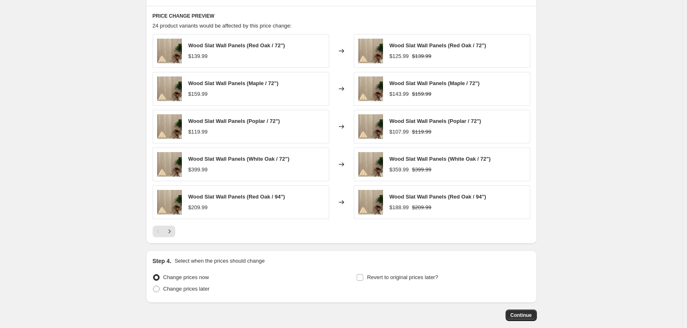
scroll to position [519, 0]
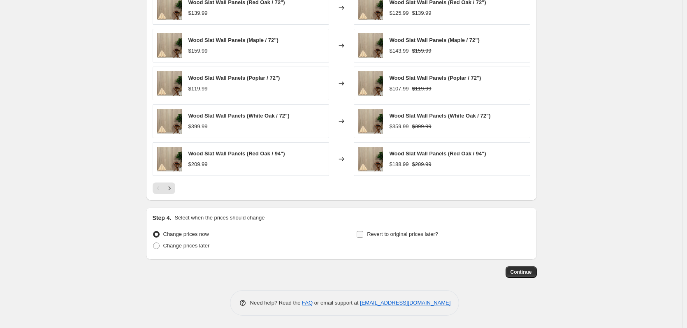
click at [372, 236] on span "Revert to original prices later?" at bounding box center [402, 234] width 71 height 6
click at [363, 236] on input "Revert to original prices later?" at bounding box center [360, 234] width 7 height 7
checkbox input "true"
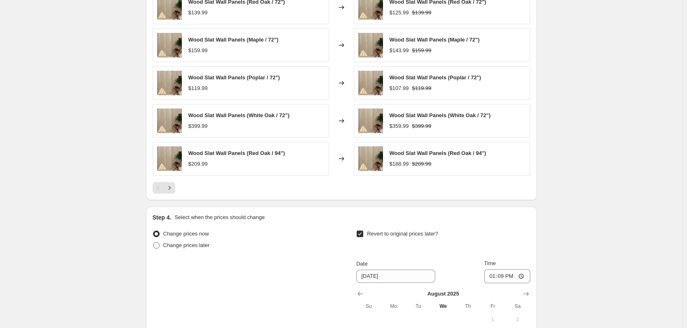
click at [175, 245] on span "Change prices later" at bounding box center [186, 245] width 46 height 6
click at [153, 243] on input "Change prices later" at bounding box center [153, 242] width 0 height 0
radio input "true"
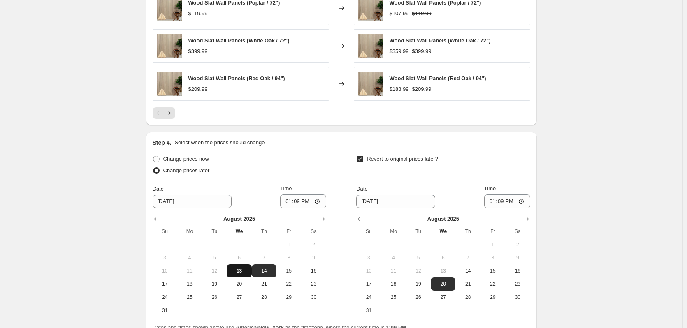
scroll to position [602, 0]
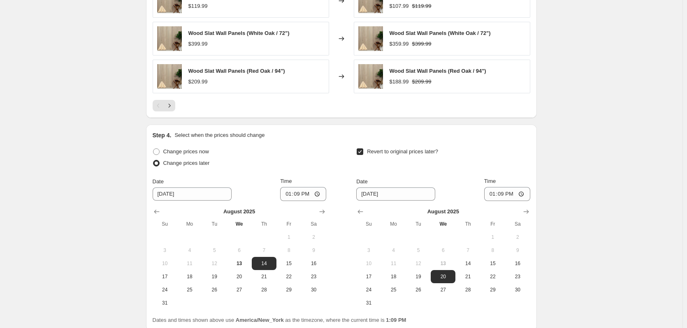
click at [294, 259] on button "15" at bounding box center [288, 263] width 25 height 13
type input "[DATE]"
click at [289, 193] on input "13:09" at bounding box center [303, 194] width 46 height 14
type input "07:30"
click at [526, 209] on icon "Show next month, September 2025" at bounding box center [526, 212] width 8 height 8
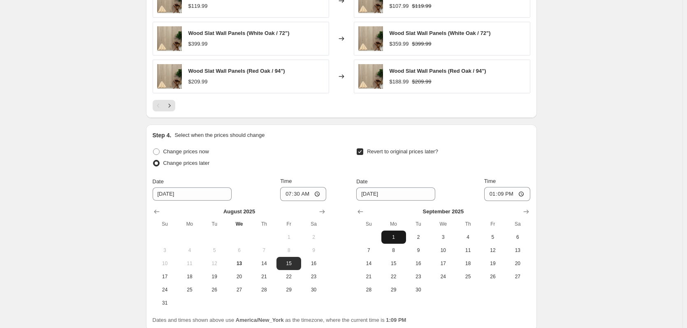
click at [403, 240] on span "1" at bounding box center [394, 237] width 18 height 7
type input "[DATE]"
click at [492, 196] on input "13:09" at bounding box center [507, 194] width 46 height 14
type input "23:59"
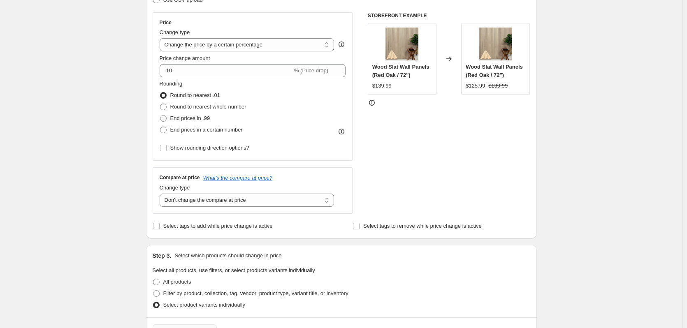
scroll to position [123, 0]
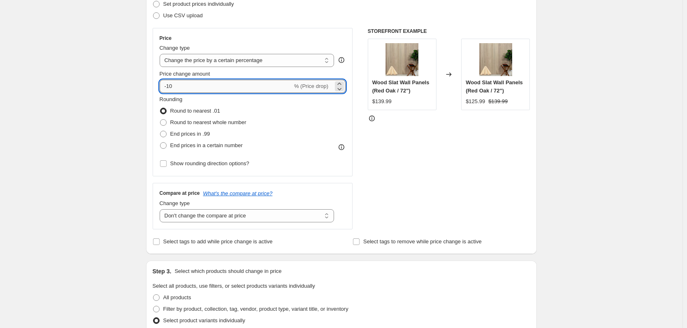
click at [189, 88] on input "-10" at bounding box center [226, 86] width 133 height 13
type input "-1"
type input "-20"
click at [441, 174] on div "STOREFRONT EXAMPLE Wood Slat Wall Panels (Red Oak / 72") $139.99 Changed to Woo…" at bounding box center [449, 129] width 162 height 202
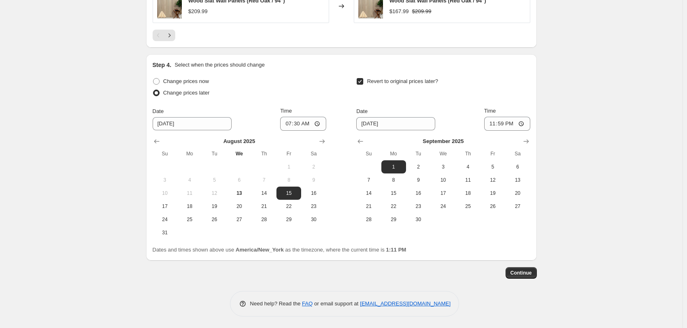
scroll to position [673, 0]
click at [523, 270] on span "Continue" at bounding box center [520, 272] width 21 height 7
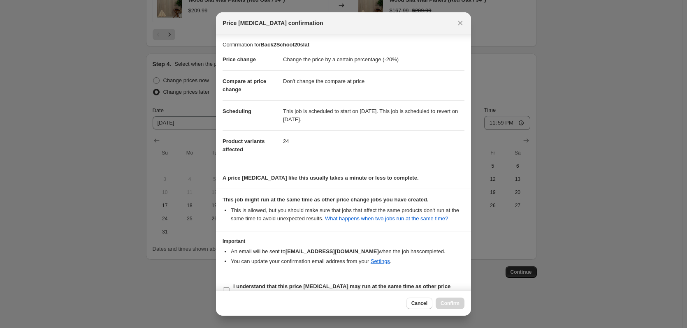
scroll to position [16, 0]
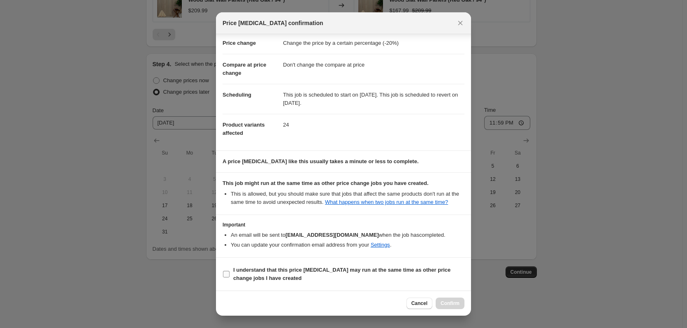
click at [226, 271] on input "I understand that this price [MEDICAL_DATA] may run at the same time as other p…" at bounding box center [226, 274] width 7 height 7
checkbox input "true"
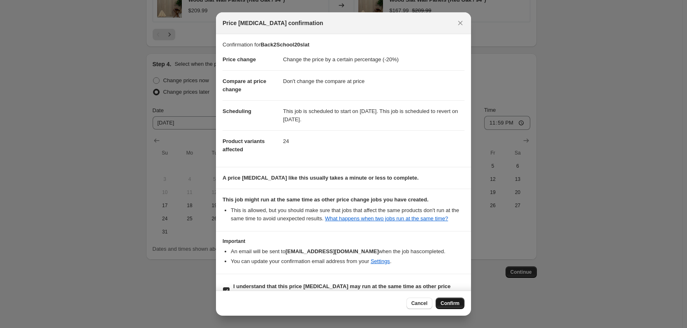
click at [461, 304] on button "Confirm" at bounding box center [450, 304] width 29 height 12
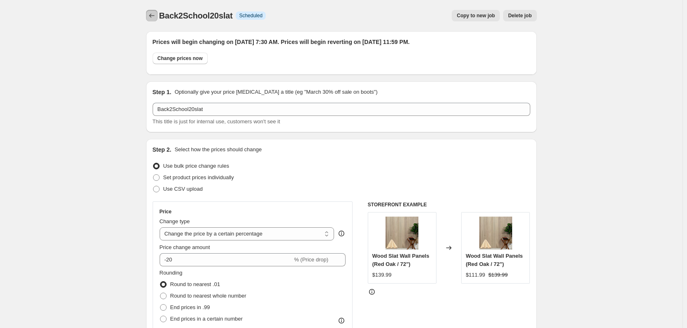
click at [155, 12] on button "Price change jobs" at bounding box center [152, 16] width 12 height 12
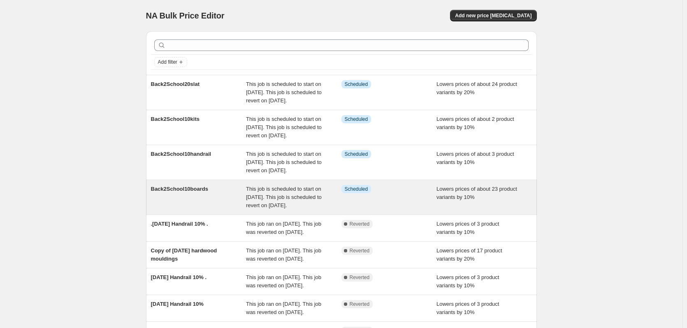
click at [274, 209] on span "This job is scheduled to start on [DATE]. This job is scheduled to revert on [D…" at bounding box center [284, 197] width 76 height 23
select select "percentage"
select select "no_change"
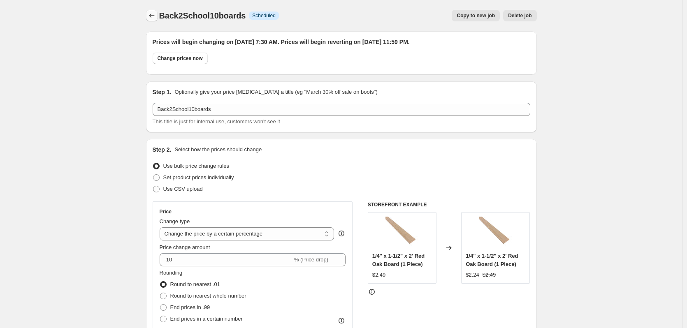
click at [154, 16] on icon "Price change jobs" at bounding box center [152, 16] width 8 height 8
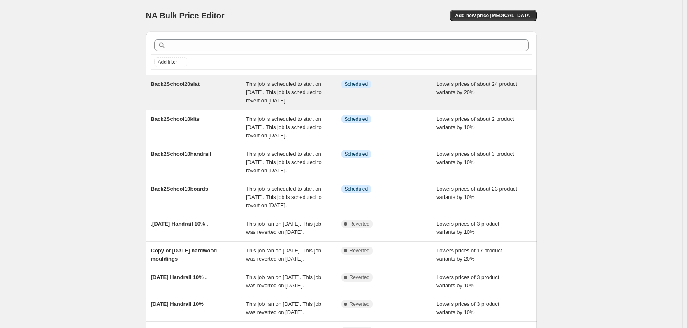
click at [440, 105] on div "Lowers prices of about 24 product variants by 20%" at bounding box center [483, 92] width 95 height 25
select select "percentage"
select select "no_change"
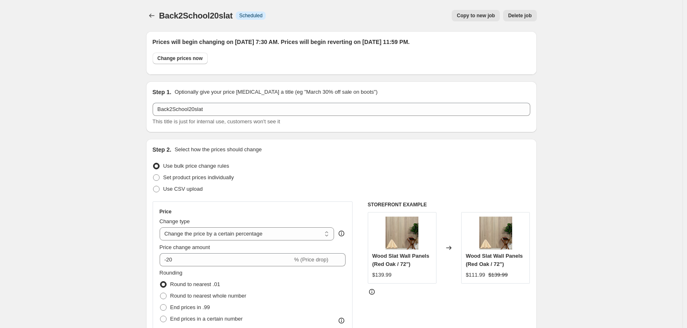
click at [475, 13] on span "Copy to new job" at bounding box center [476, 15] width 38 height 7
select select "percentage"
select select "no_change"
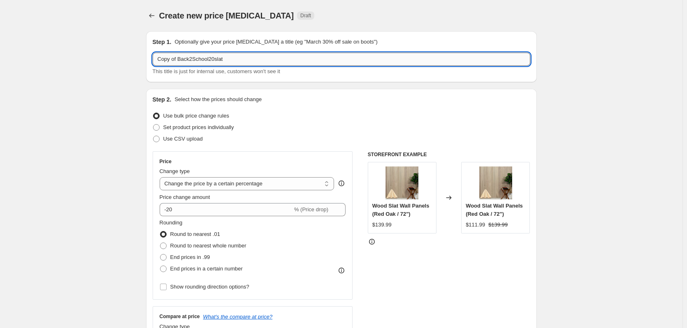
click at [225, 58] on input "Copy of Back2School20slat" at bounding box center [342, 59] width 378 height 13
drag, startPoint x: 178, startPoint y: 58, endPoint x: 137, endPoint y: 51, distance: 42.3
click at [224, 60] on input "Back2School20" at bounding box center [342, 59] width 378 height 13
click at [189, 60] on input "Back2Schoolshiplap" at bounding box center [342, 59] width 378 height 13
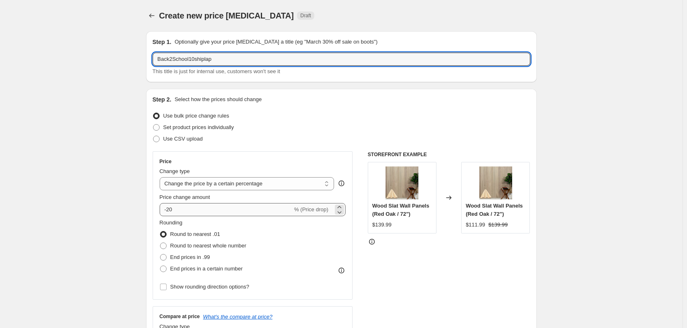
type input "Back2School10shiplap"
drag, startPoint x: 203, startPoint y: 206, endPoint x: 200, endPoint y: 209, distance: 4.4
click at [202, 207] on input "-20" at bounding box center [226, 209] width 133 height 13
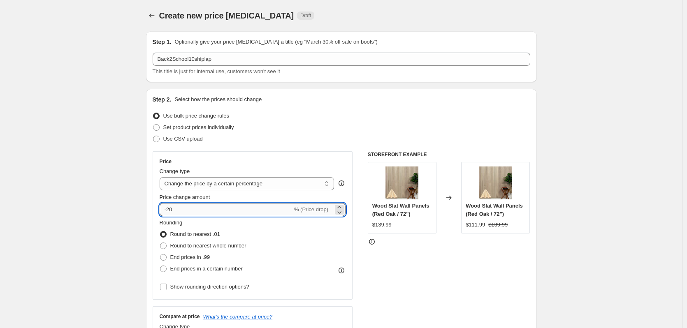
type input "-2"
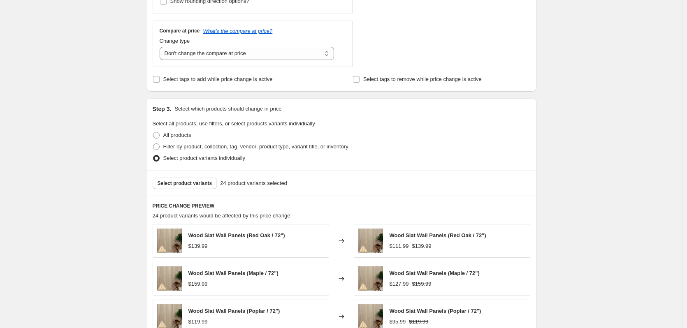
scroll to position [288, 0]
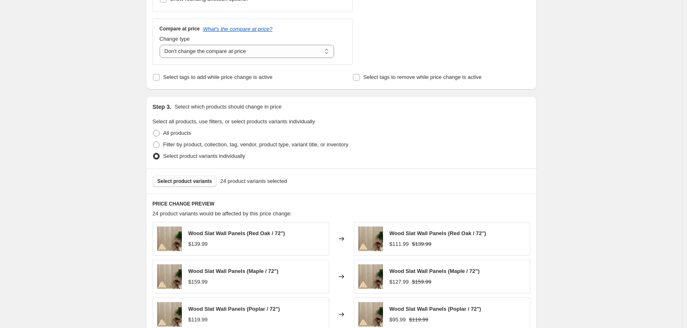
type input "-10"
click at [188, 185] on button "Select product variants" at bounding box center [185, 182] width 65 height 12
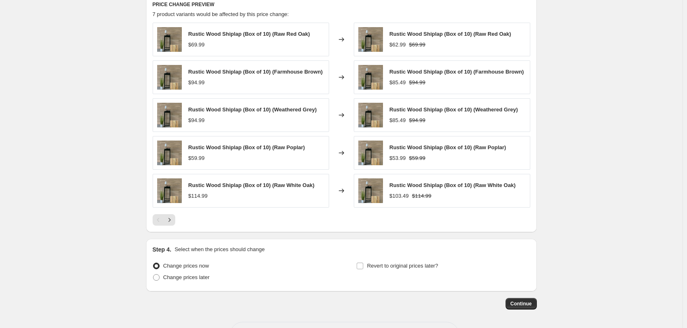
scroll to position [519, 0]
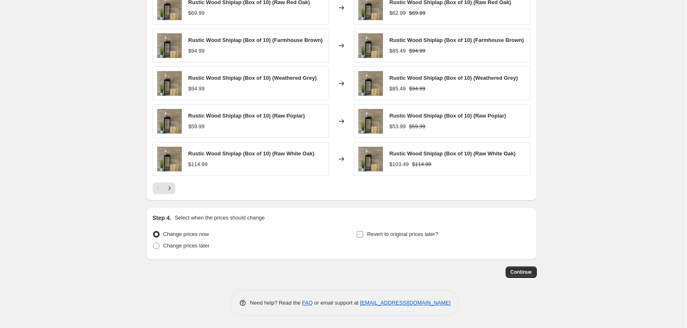
click at [362, 235] on input "Revert to original prices later?" at bounding box center [360, 234] width 7 height 7
checkbox input "true"
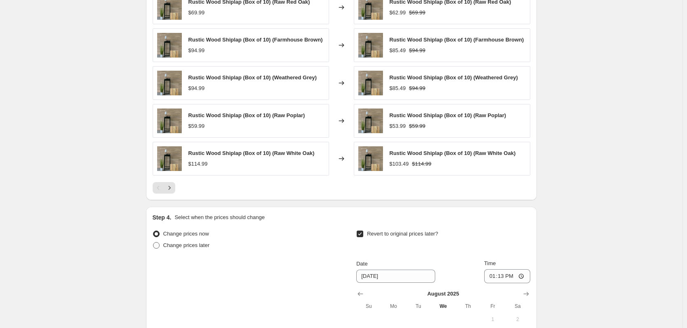
click at [179, 246] on span "Change prices later" at bounding box center [186, 245] width 46 height 6
click at [153, 243] on input "Change prices later" at bounding box center [153, 242] width 0 height 0
radio input "true"
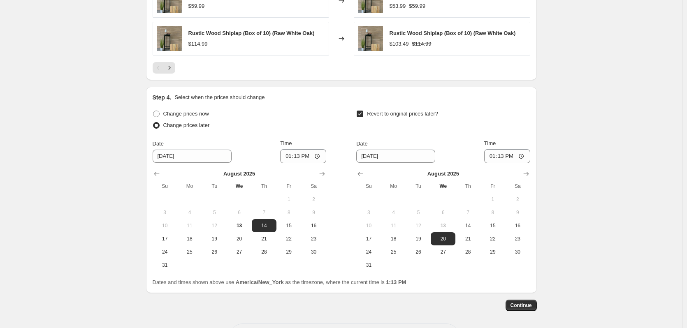
scroll to position [643, 0]
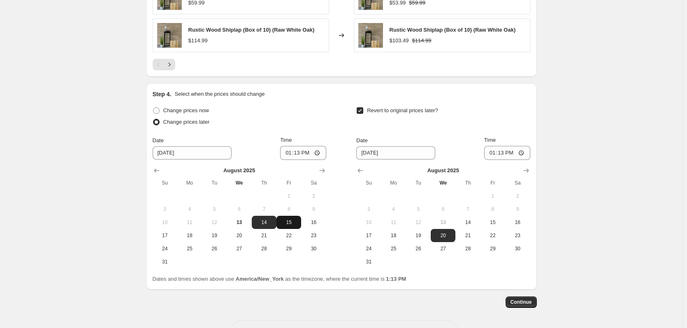
drag, startPoint x: 290, startPoint y: 225, endPoint x: 287, endPoint y: 219, distance: 6.3
click at [290, 225] on span "15" at bounding box center [289, 222] width 18 height 7
type input "[DATE]"
click at [292, 155] on input "13:13" at bounding box center [303, 153] width 46 height 14
type input "19:30"
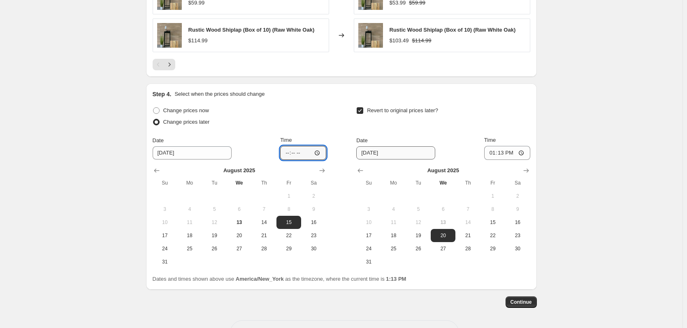
type input "07:30"
click at [533, 176] on div "Step 4. Select when the prices should change Change prices now Change prices la…" at bounding box center [341, 186] width 391 height 206
click at [526, 167] on icon "Show next month, September 2025" at bounding box center [526, 171] width 8 height 8
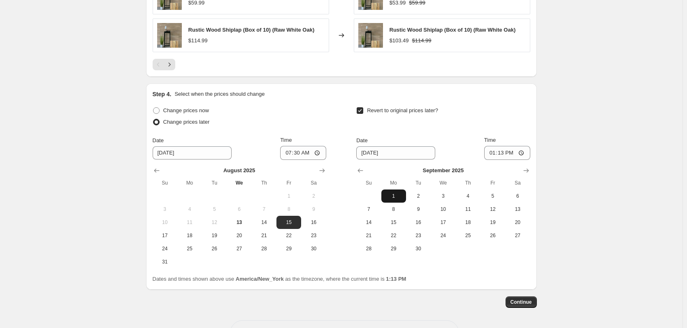
click at [396, 197] on span "1" at bounding box center [394, 196] width 18 height 7
type input "[DATE]"
click at [490, 154] on input "13:13" at bounding box center [507, 153] width 46 height 14
click at [501, 154] on input "23:55" at bounding box center [507, 153] width 46 height 14
type input "23:59"
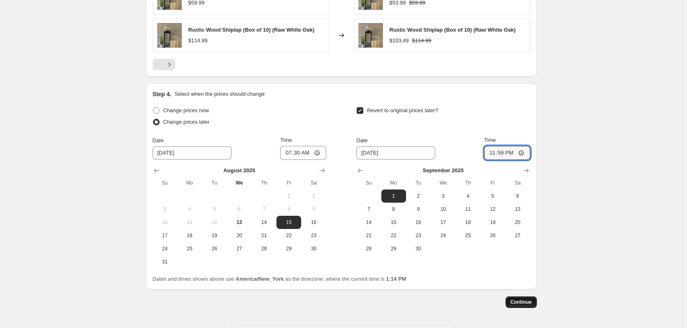
click at [519, 301] on span "Continue" at bounding box center [520, 302] width 21 height 7
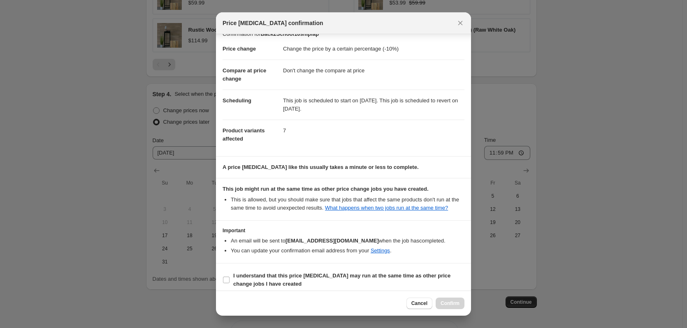
scroll to position [16, 0]
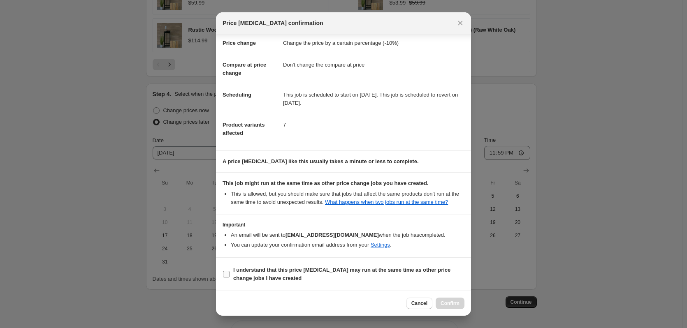
click at [253, 271] on b "I understand that this price [MEDICAL_DATA] may run at the same time as other p…" at bounding box center [341, 274] width 217 height 14
click at [229, 271] on input "I understand that this price [MEDICAL_DATA] may run at the same time as other p…" at bounding box center [226, 274] width 7 height 7
checkbox input "true"
click at [454, 302] on span "Confirm" at bounding box center [449, 303] width 19 height 7
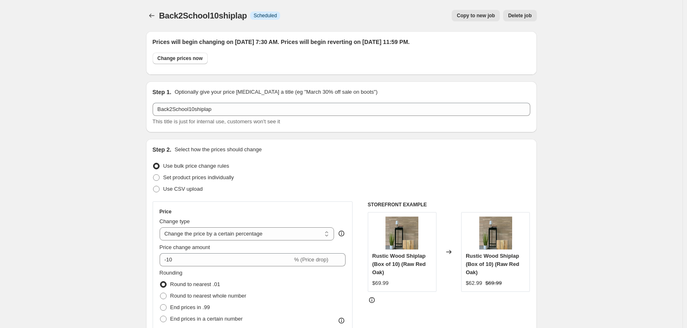
click at [487, 19] on button "Copy to new job" at bounding box center [476, 16] width 48 height 12
select select "percentage"
select select "no_change"
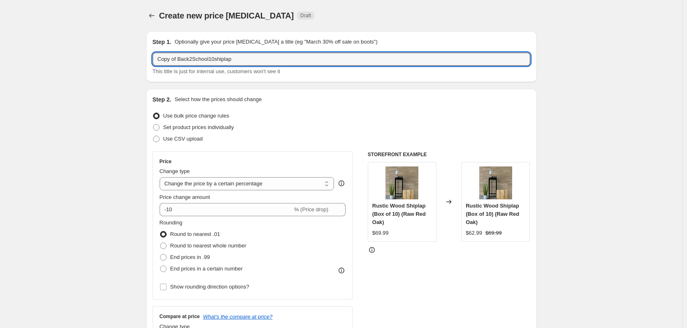
drag, startPoint x: 179, startPoint y: 60, endPoint x: 130, endPoint y: 33, distance: 56.9
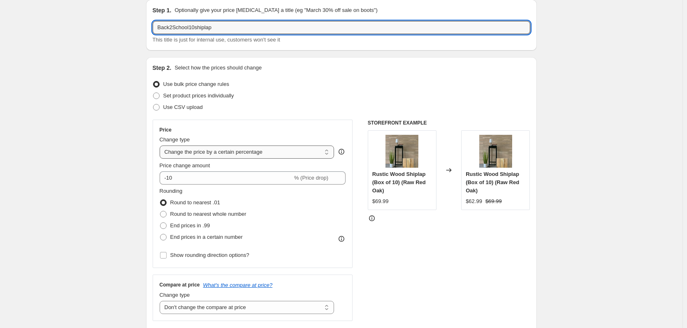
scroll to position [41, 0]
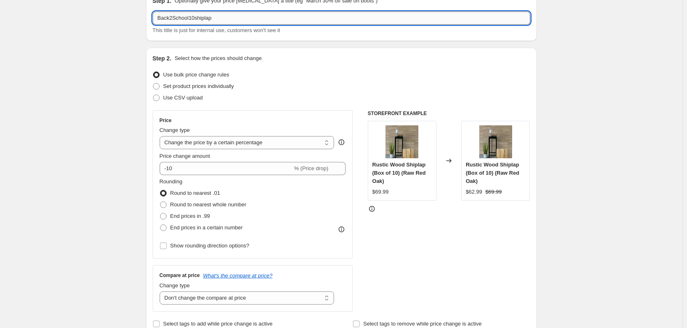
click at [218, 19] on input "Back2School10shiplap" at bounding box center [342, 18] width 378 height 13
type input "Back2School20moulding"
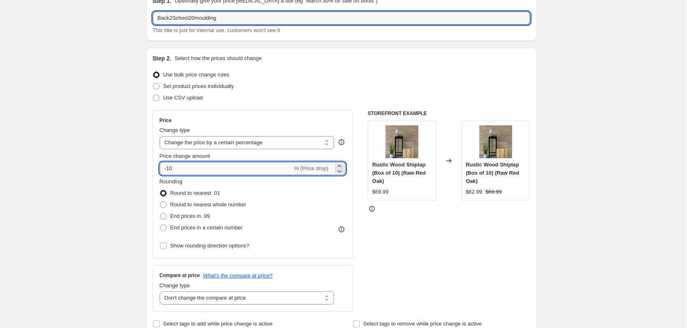
click at [171, 169] on input "-10" at bounding box center [226, 168] width 133 height 13
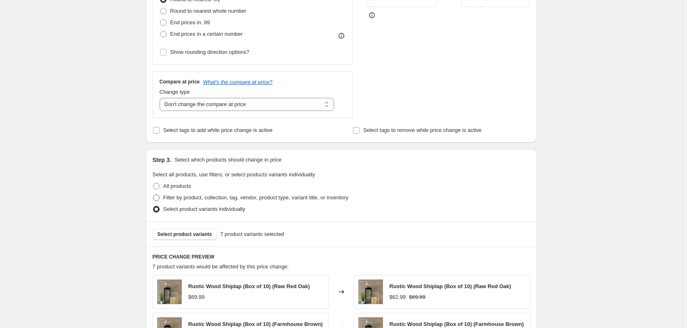
scroll to position [247, 0]
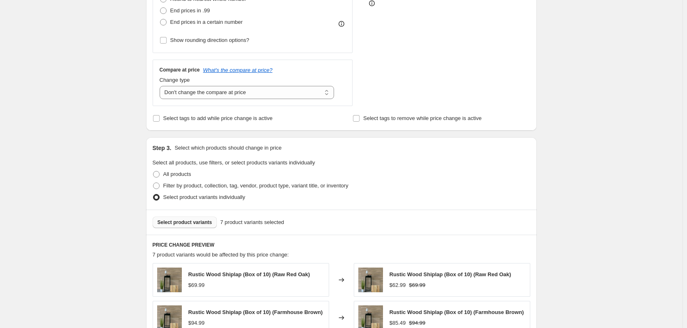
click at [198, 225] on span "Select product variants" at bounding box center [185, 222] width 55 height 7
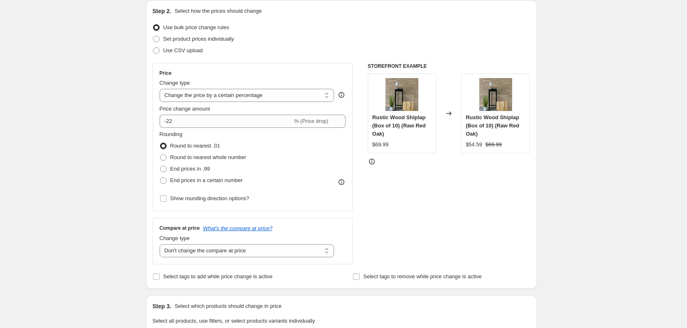
scroll to position [165, 0]
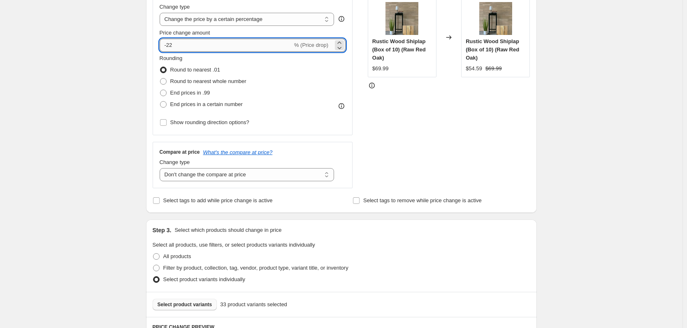
click at [190, 46] on input "-22" at bounding box center [226, 45] width 133 height 13
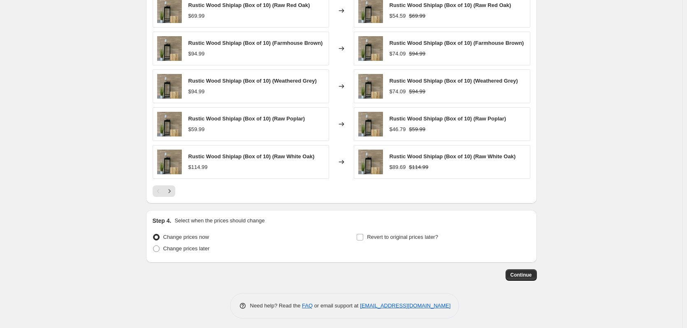
scroll to position [519, 0]
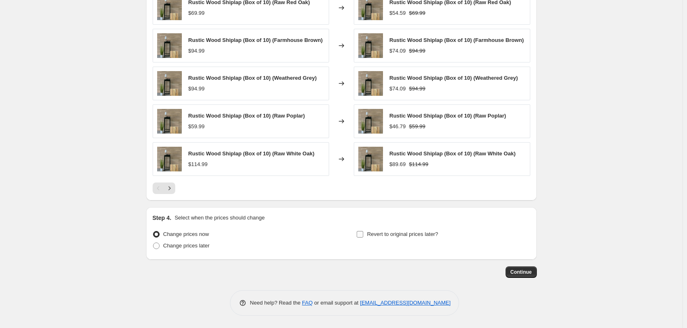
type input "-20"
click at [391, 237] on span "Revert to original prices later?" at bounding box center [402, 234] width 71 height 6
click at [363, 237] on input "Revert to original prices later?" at bounding box center [360, 234] width 7 height 7
checkbox input "true"
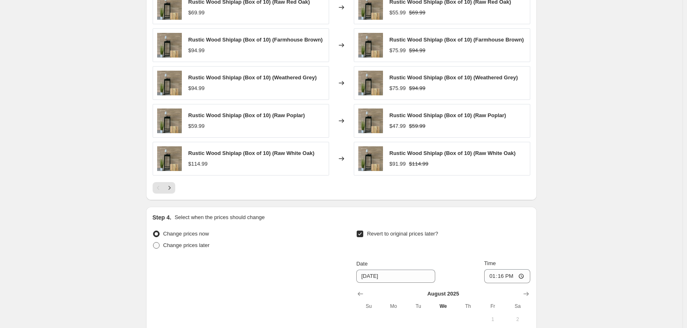
click at [197, 246] on span "Change prices later" at bounding box center [186, 245] width 46 height 6
click at [153, 243] on input "Change prices later" at bounding box center [153, 242] width 0 height 0
radio input "true"
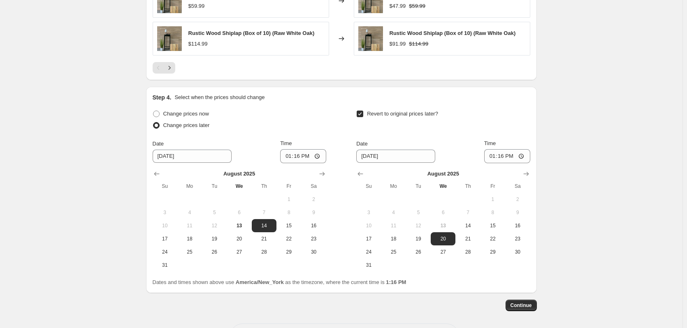
scroll to position [643, 0]
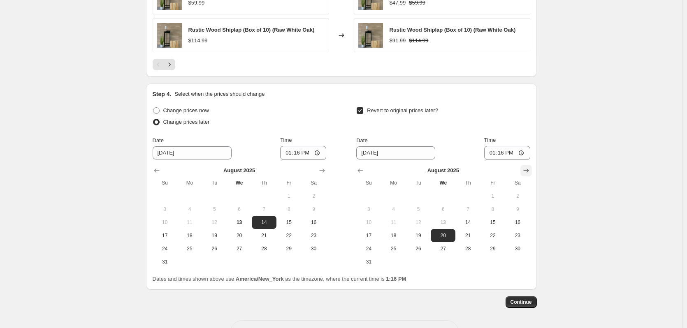
click at [527, 166] on button "Show next month, September 2025" at bounding box center [526, 171] width 12 height 12
click at [389, 195] on span "1" at bounding box center [394, 196] width 18 height 7
type input "[DATE]"
click at [292, 221] on span "15" at bounding box center [289, 222] width 18 height 7
type input "[DATE]"
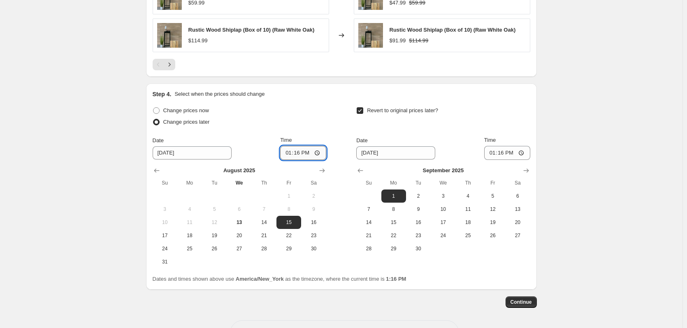
click at [285, 150] on input "13:16" at bounding box center [303, 153] width 46 height 14
type input "07:30"
click at [496, 153] on input "13:16" at bounding box center [507, 153] width 46 height 14
click at [504, 155] on input "23:55" at bounding box center [507, 153] width 46 height 14
type input "23:59"
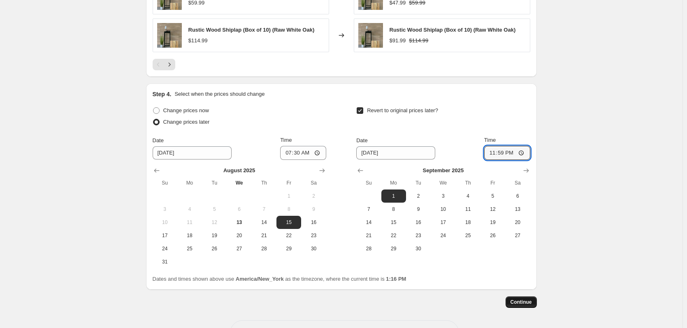
click at [525, 300] on span "Continue" at bounding box center [520, 302] width 21 height 7
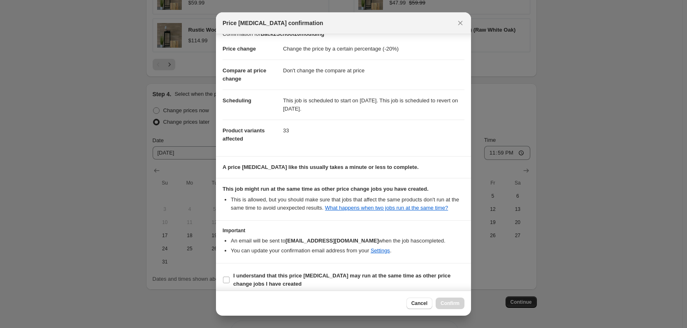
scroll to position [16, 0]
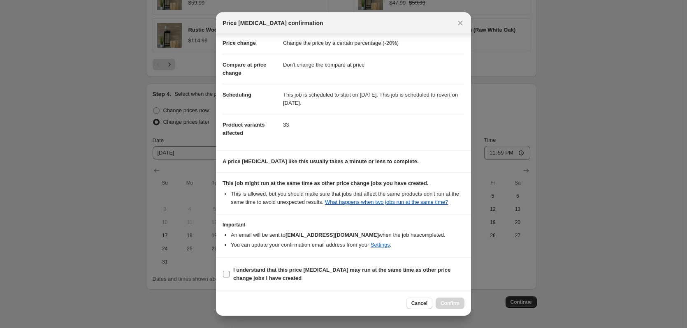
click at [227, 270] on label "I understand that this price [MEDICAL_DATA] may run at the same time as other p…" at bounding box center [344, 274] width 242 height 20
click at [227, 271] on input "I understand that this price [MEDICAL_DATA] may run at the same time as other p…" at bounding box center [226, 274] width 7 height 7
checkbox input "true"
click at [452, 301] on span "Confirm" at bounding box center [449, 303] width 19 height 7
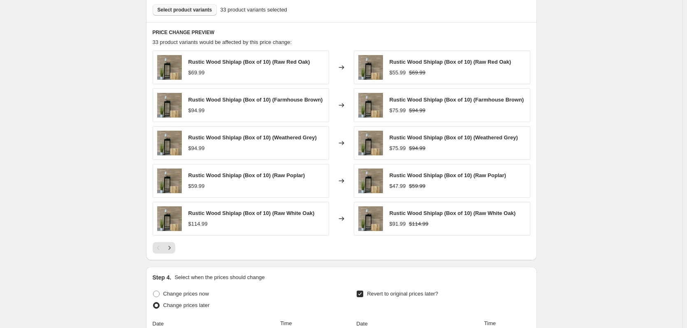
scroll to position [478, 0]
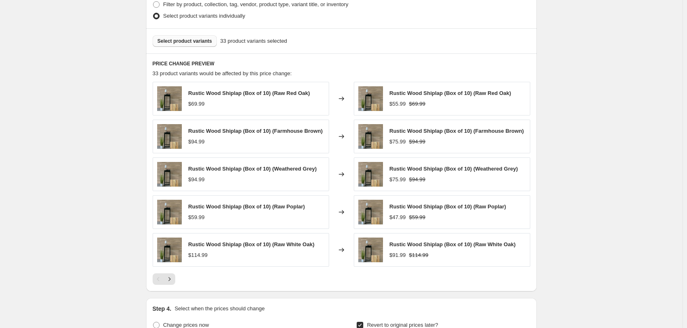
click at [196, 40] on span "Select product variants" at bounding box center [185, 41] width 55 height 7
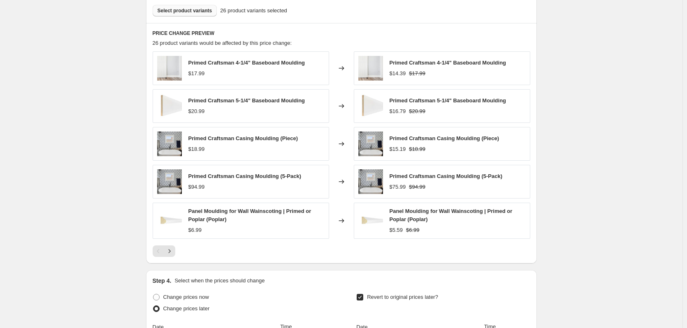
scroll to position [561, 0]
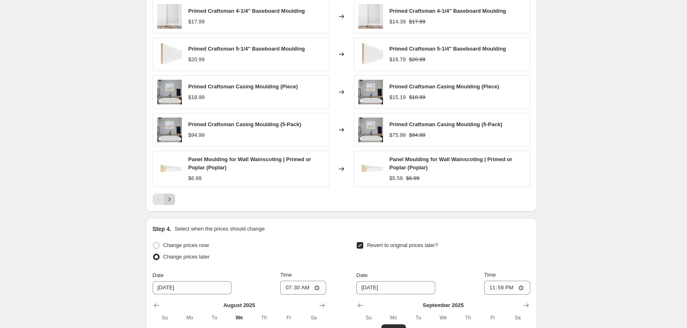
click at [172, 197] on icon "Next" at bounding box center [169, 199] width 8 height 8
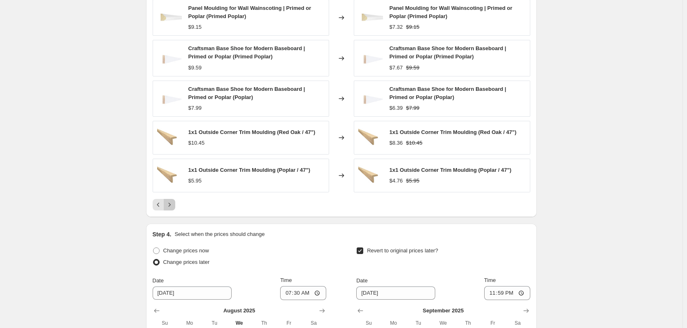
click at [172, 205] on icon "Next" at bounding box center [169, 205] width 8 height 8
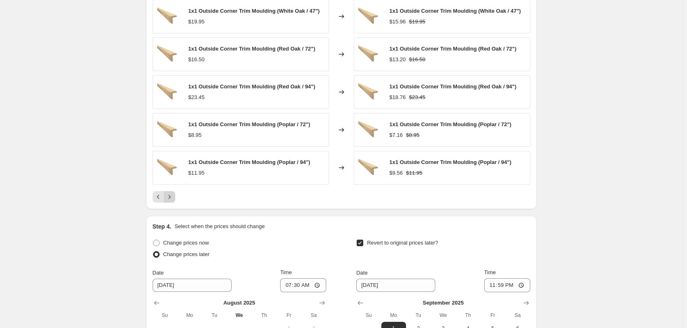
click at [172, 205] on div "PRICE CHANGE PREVIEW 26 product variants would be affected by this price change…" at bounding box center [341, 90] width 391 height 238
click at [172, 197] on icon "Next" at bounding box center [169, 197] width 8 height 8
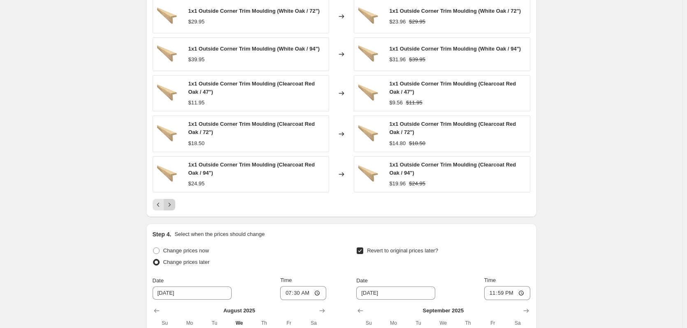
click at [171, 197] on div "1x1 Outside Corner Trim Moulding (White Oak / 72") $29.95 Changed to 1x1 Outsid…" at bounding box center [342, 105] width 378 height 211
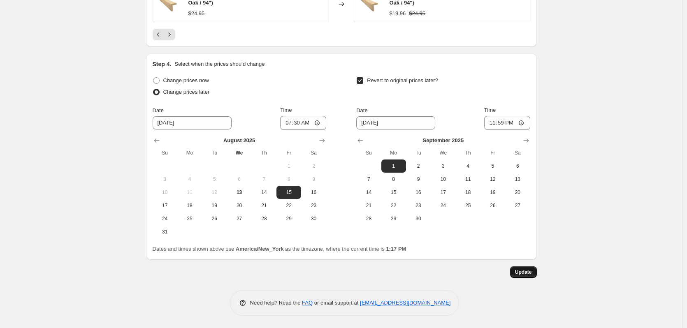
click at [530, 267] on button "Update" at bounding box center [523, 273] width 27 height 12
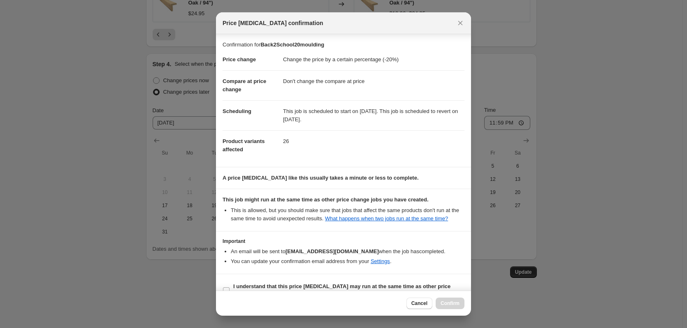
scroll to position [16, 0]
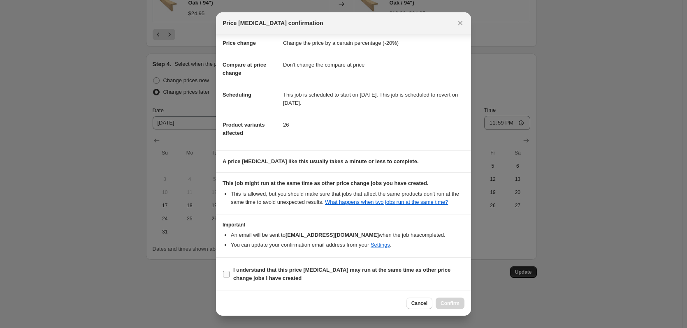
click at [257, 276] on b "I understand that this price [MEDICAL_DATA] may run at the same time as other p…" at bounding box center [341, 274] width 217 height 14
click at [229, 276] on input "I understand that this price [MEDICAL_DATA] may run at the same time as other p…" at bounding box center [226, 274] width 7 height 7
checkbox input "true"
click at [462, 299] on button "Confirm" at bounding box center [450, 304] width 29 height 12
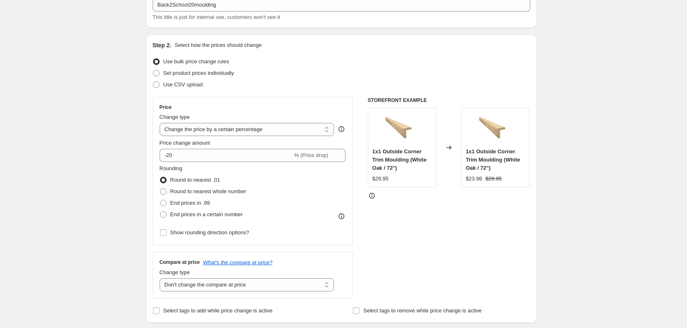
scroll to position [0, 0]
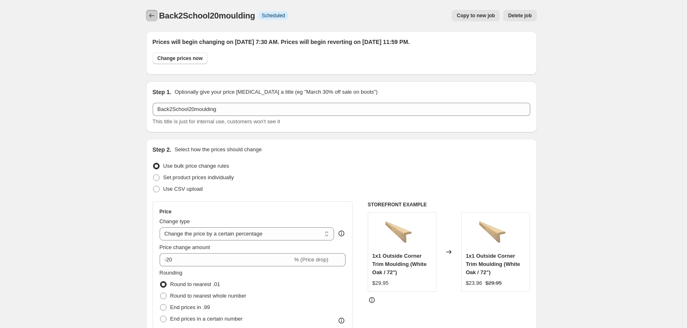
click at [151, 15] on icon "Price change jobs" at bounding box center [152, 16] width 8 height 8
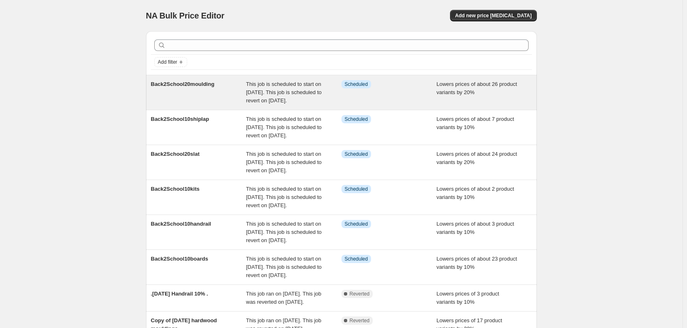
click at [408, 100] on div "Info Scheduled" at bounding box center [388, 92] width 95 height 25
select select "percentage"
select select "no_change"
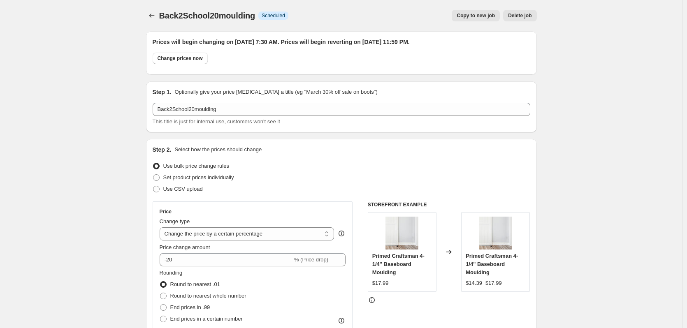
click at [474, 20] on button "Copy to new job" at bounding box center [476, 16] width 48 height 12
select select "percentage"
select select "no_change"
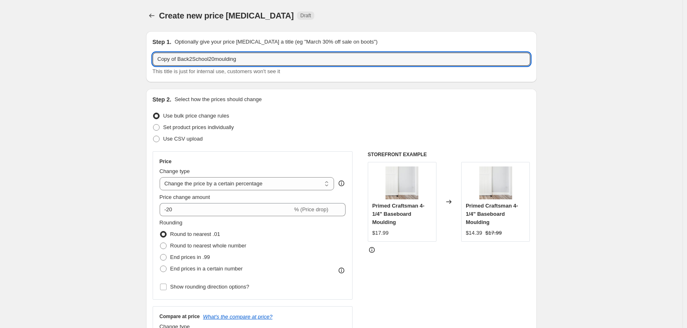
drag, startPoint x: 179, startPoint y: 60, endPoint x: 117, endPoint y: 60, distance: 62.1
drag, startPoint x: 218, startPoint y: 64, endPoint x: 194, endPoint y: 63, distance: 23.5
click at [194, 63] on input "Back2School20moulding" at bounding box center [342, 59] width 378 height 13
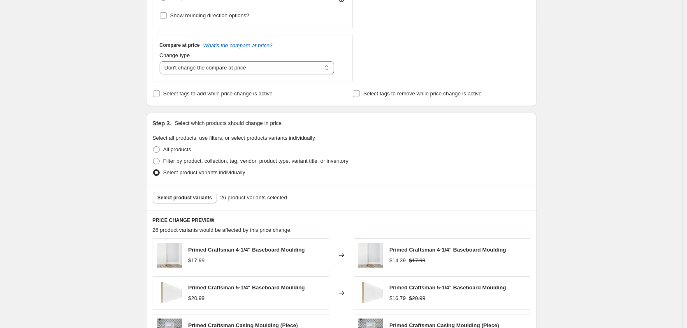
scroll to position [329, 0]
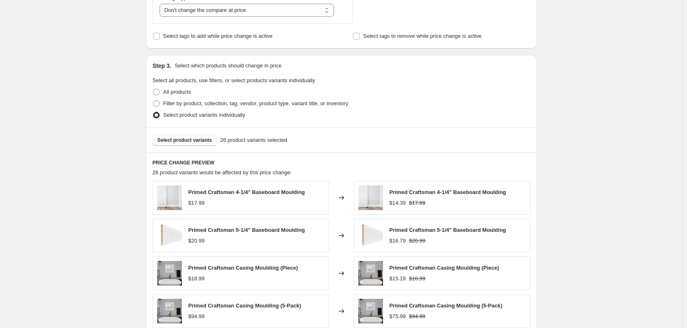
type input "Back2School20wallshelves"
click at [193, 137] on span "Select product variants" at bounding box center [185, 140] width 55 height 7
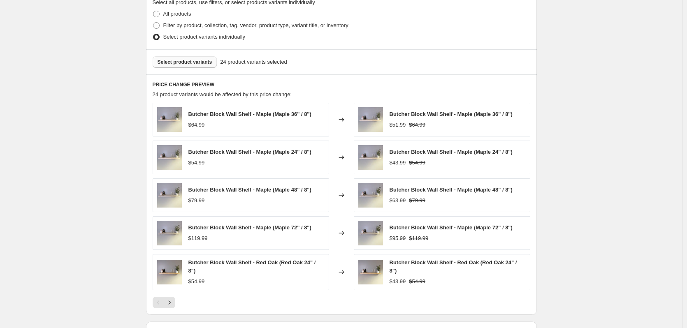
scroll to position [452, 0]
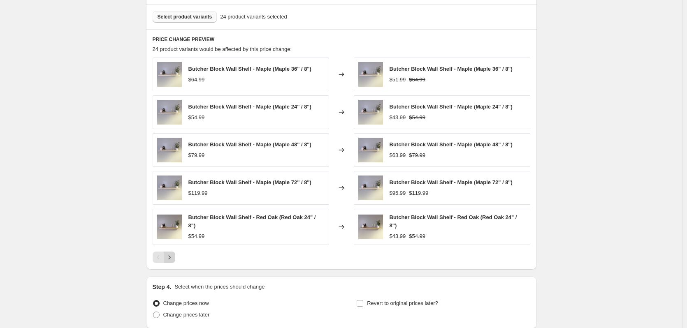
click at [167, 254] on icon "Next" at bounding box center [169, 257] width 8 height 8
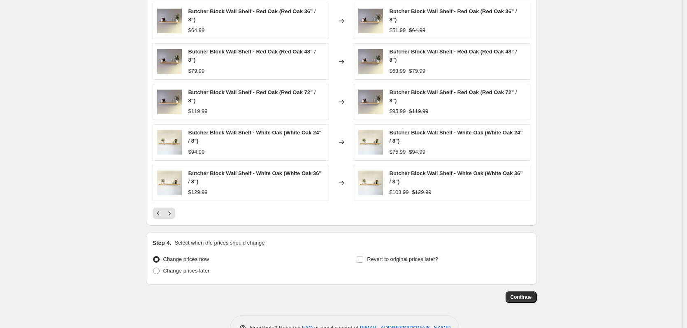
scroll to position [525, 0]
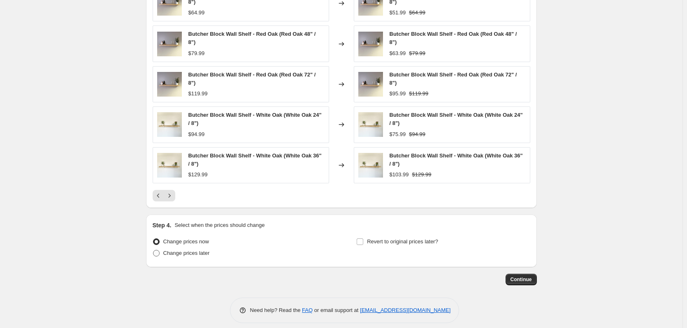
click at [203, 250] on span "Change prices later" at bounding box center [186, 253] width 46 height 6
click at [153, 250] on input "Change prices later" at bounding box center [153, 250] width 0 height 0
radio input "true"
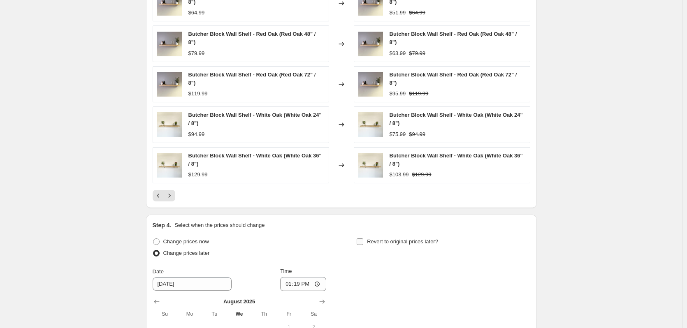
click at [385, 239] on span "Revert to original prices later?" at bounding box center [402, 242] width 71 height 6
click at [363, 239] on input "Revert to original prices later?" at bounding box center [360, 242] width 7 height 7
checkbox input "true"
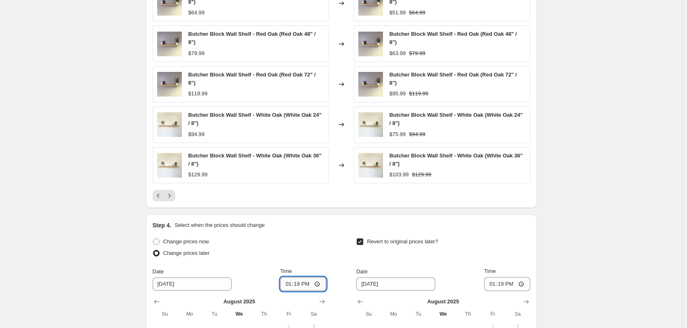
click at [286, 278] on input "13:19" at bounding box center [303, 284] width 46 height 14
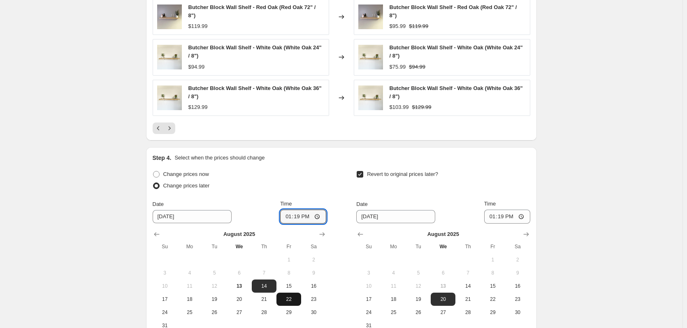
scroll to position [607, 0]
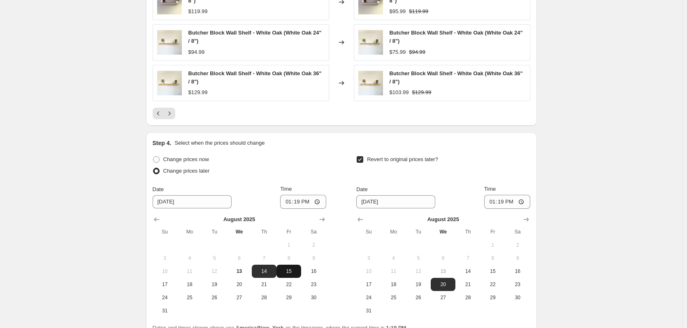
click at [295, 267] on button "15" at bounding box center [288, 271] width 25 height 13
type input "[DATE]"
click at [288, 195] on input "13:19" at bounding box center [303, 202] width 46 height 14
type input "07:30"
click at [526, 216] on icon "Show next month, September 2025" at bounding box center [526, 220] width 8 height 8
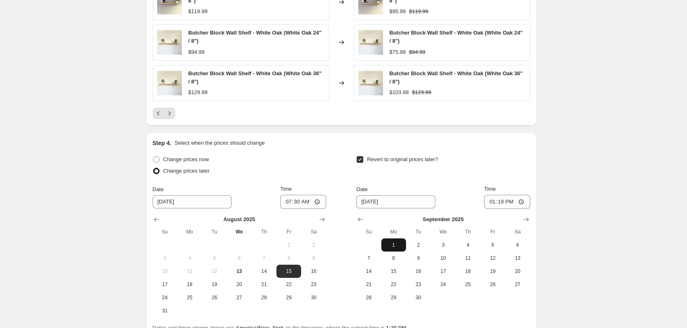
click at [392, 242] on span "1" at bounding box center [394, 245] width 18 height 7
type input "[DATE]"
click at [491, 195] on input "13:19" at bounding box center [507, 202] width 46 height 14
type input "23:59"
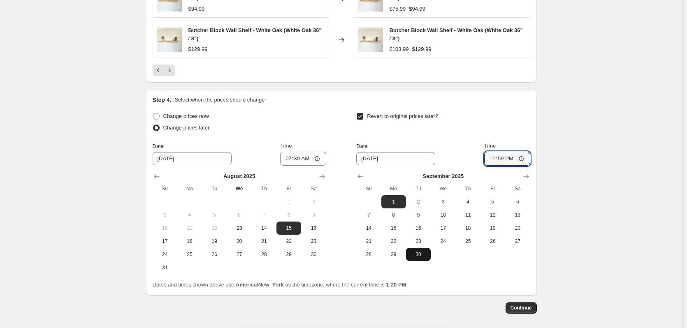
scroll to position [679, 0]
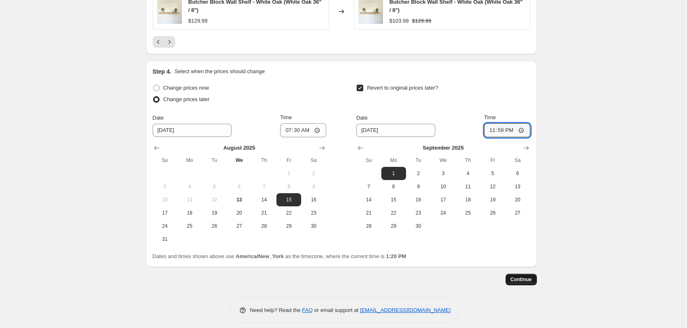
click at [526, 276] on span "Continue" at bounding box center [520, 279] width 21 height 7
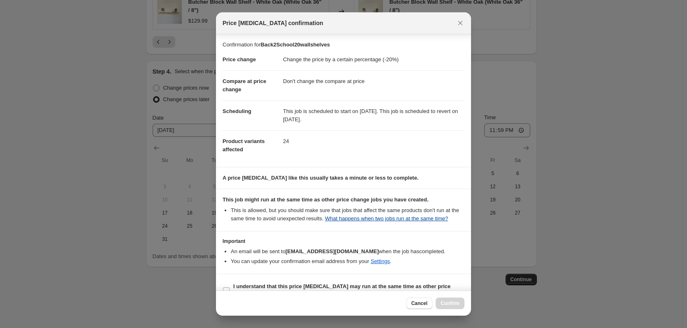
scroll to position [16, 0]
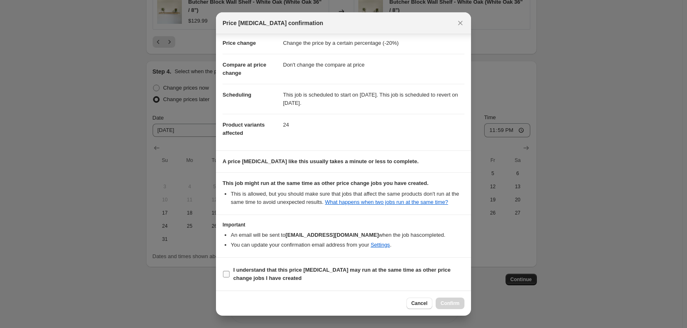
click at [272, 271] on b "I understand that this price [MEDICAL_DATA] may run at the same time as other p…" at bounding box center [341, 274] width 217 height 14
click at [229, 271] on input "I understand that this price [MEDICAL_DATA] may run at the same time as other p…" at bounding box center [226, 274] width 7 height 7
checkbox input "true"
click at [454, 304] on span "Confirm" at bounding box center [449, 303] width 19 height 7
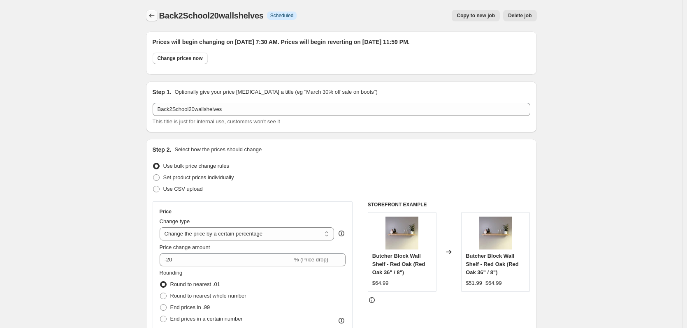
click at [151, 18] on icon "Price change jobs" at bounding box center [152, 16] width 8 height 8
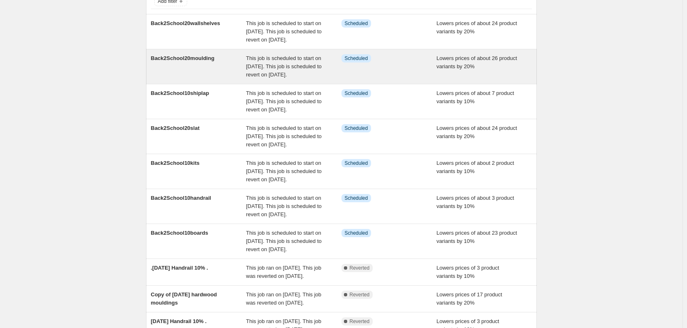
scroll to position [41, 0]
